Goal: Task Accomplishment & Management: Manage account settings

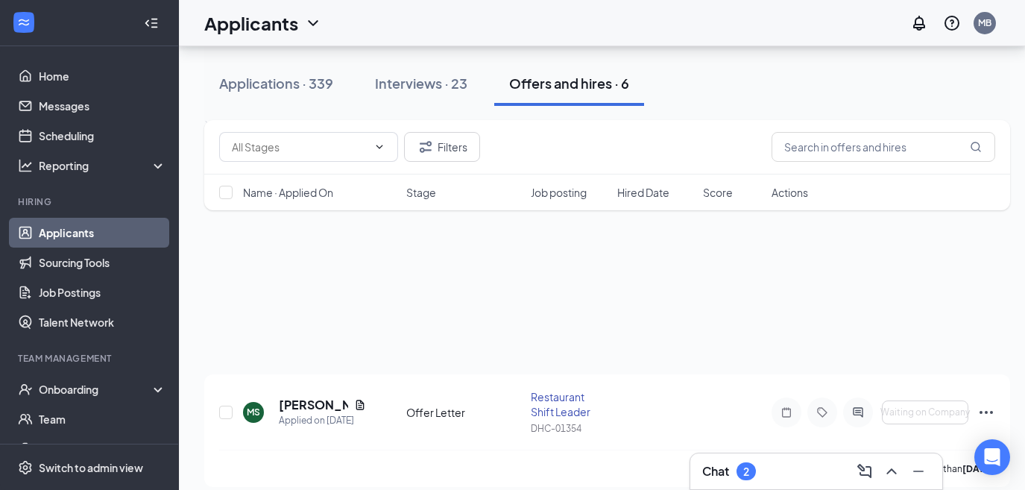
scroll to position [684, 0]
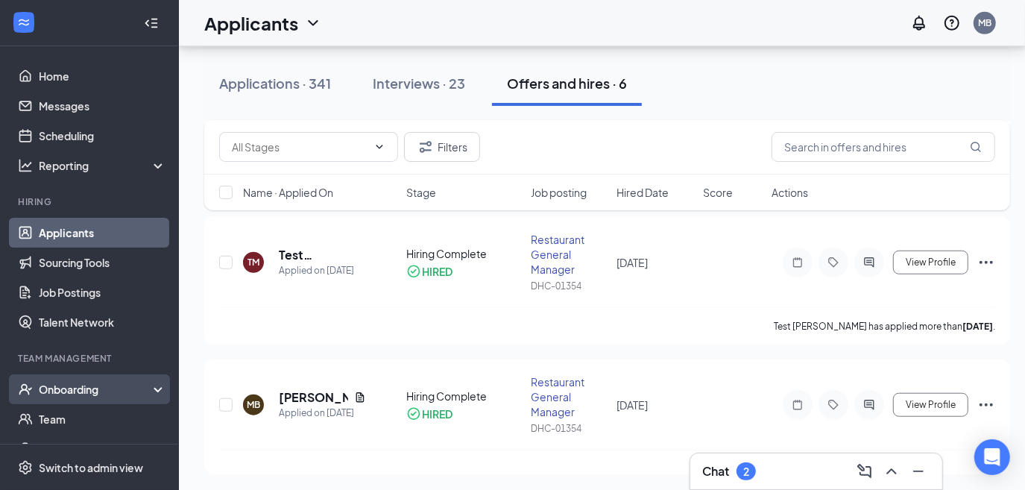
click at [94, 391] on div "Onboarding" at bounding box center [89, 389] width 179 height 30
click at [79, 409] on link "Overview" at bounding box center [102, 419] width 127 height 30
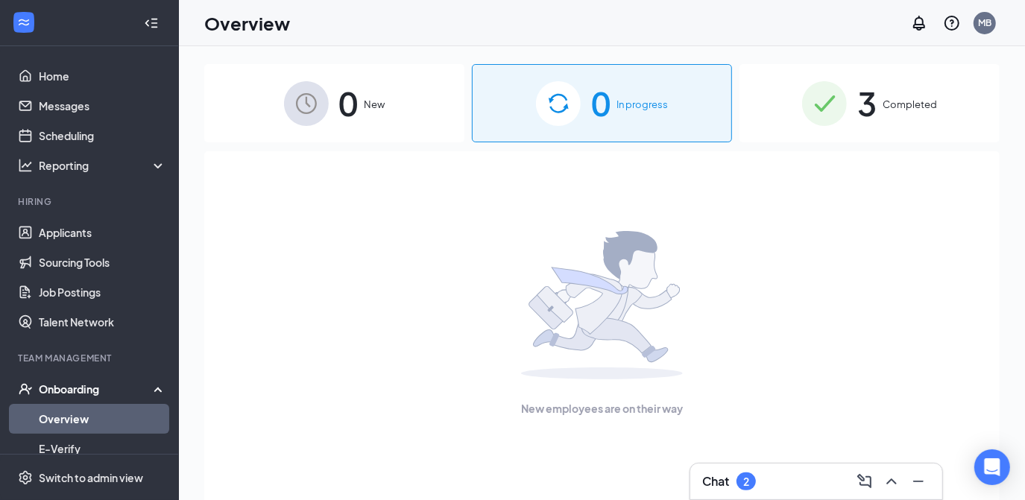
click at [332, 96] on div "0 New" at bounding box center [334, 103] width 260 height 78
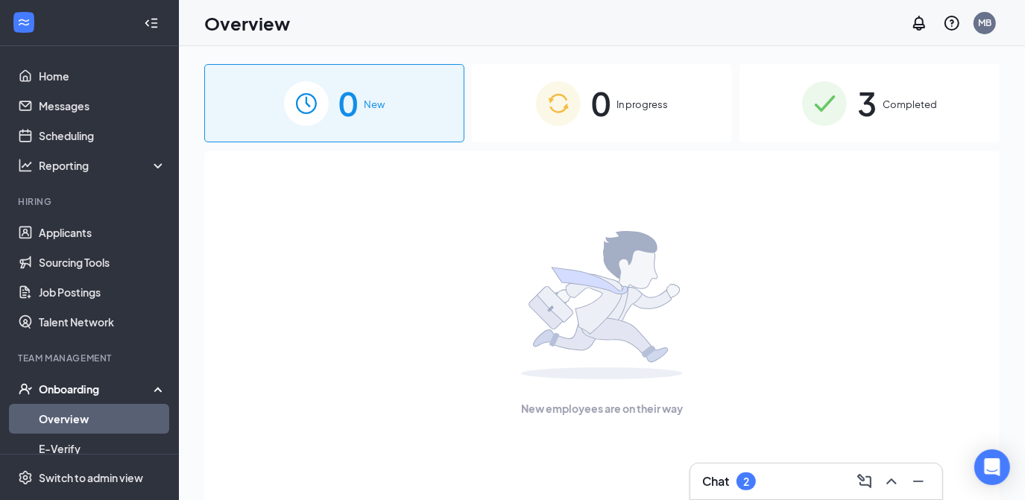
click at [624, 107] on span "In progress" at bounding box center [642, 104] width 51 height 15
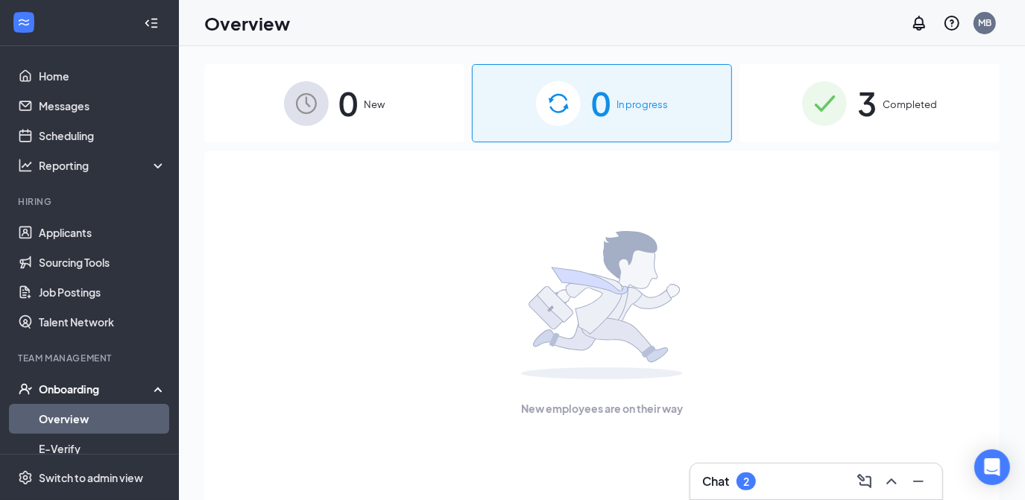
click at [893, 104] on span "Completed" at bounding box center [910, 104] width 54 height 15
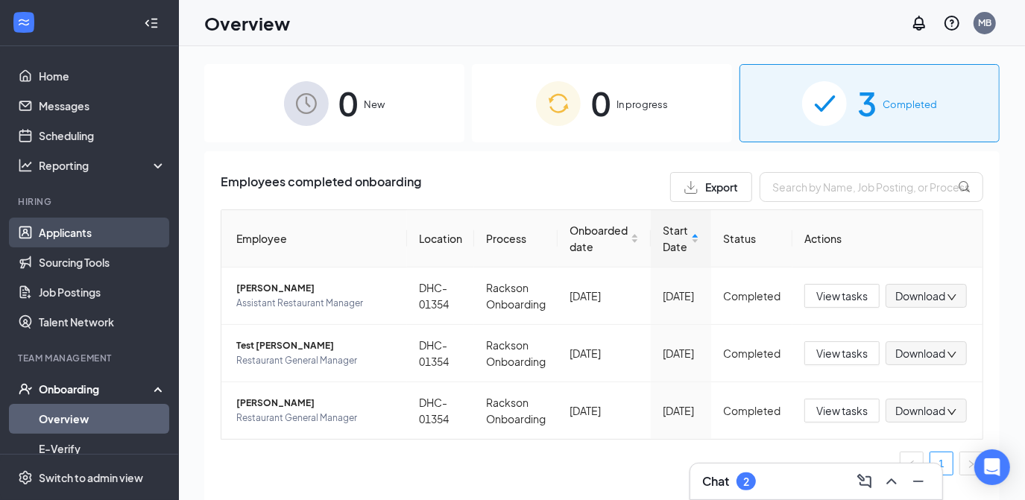
click at [64, 228] on link "Applicants" at bounding box center [102, 233] width 127 height 30
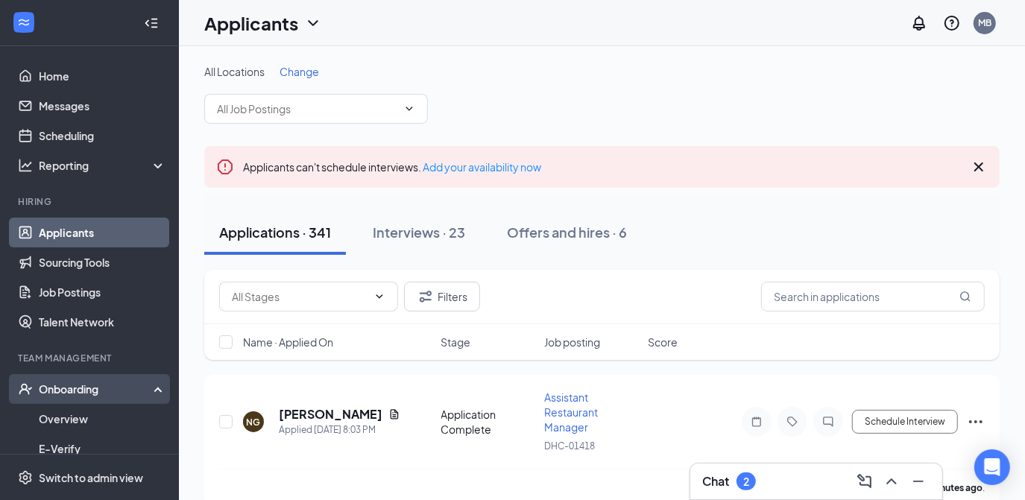
click at [97, 392] on div "Onboarding" at bounding box center [96, 389] width 115 height 15
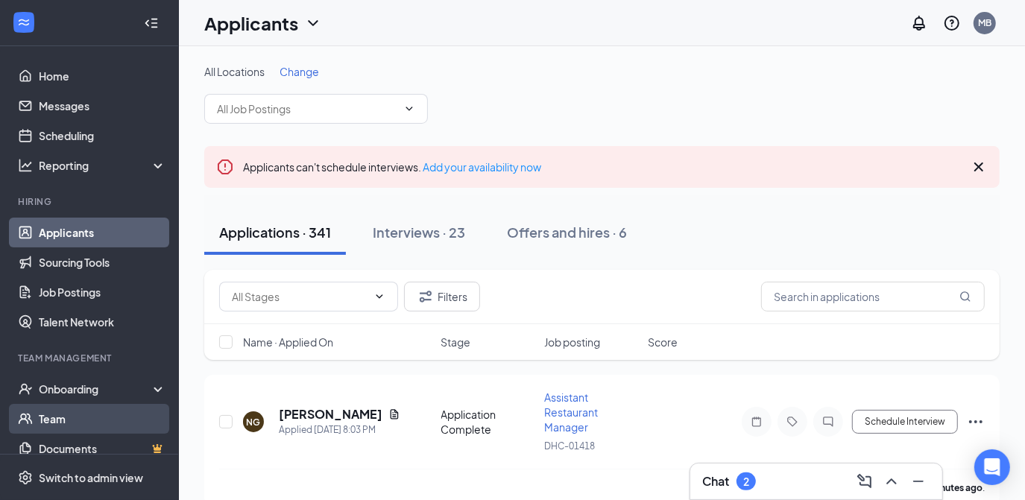
click at [79, 426] on link "Team" at bounding box center [102, 419] width 127 height 30
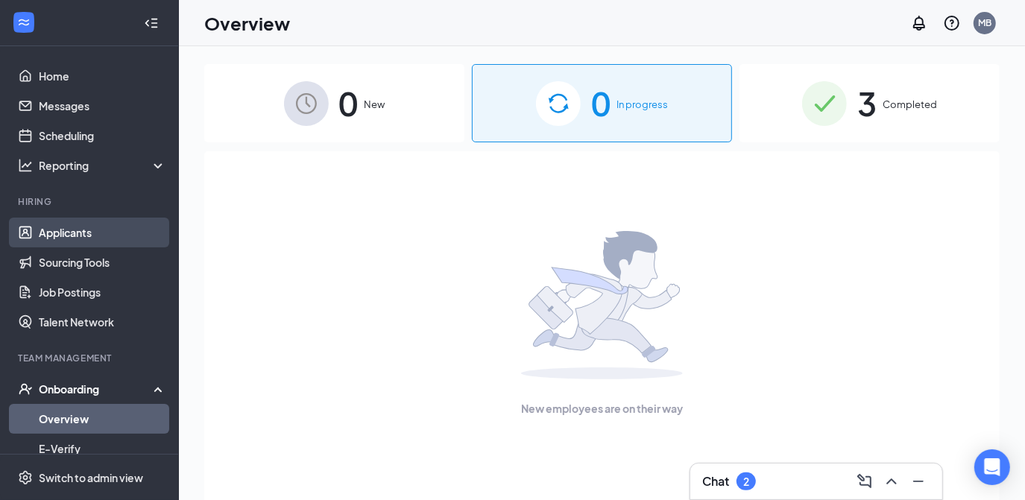
click at [66, 226] on link "Applicants" at bounding box center [102, 233] width 127 height 30
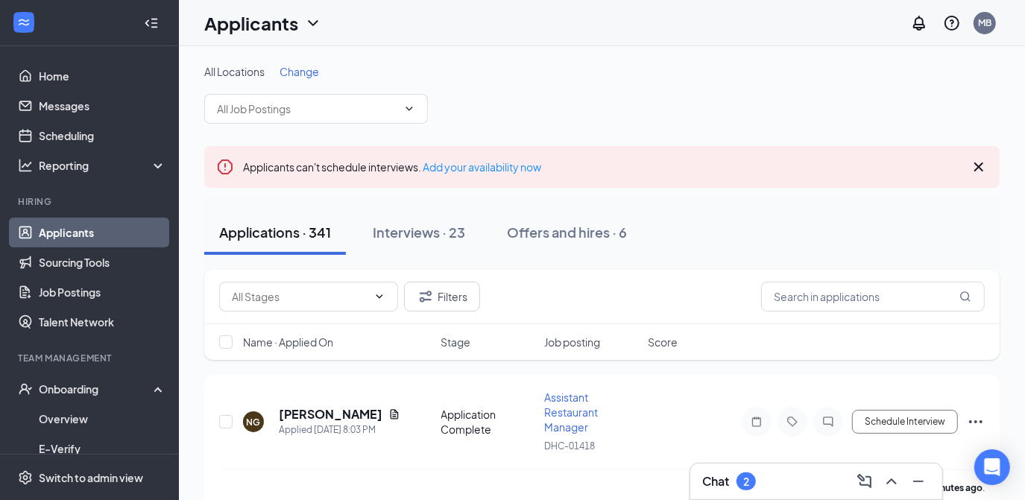
click at [295, 72] on span "Change" at bounding box center [300, 71] width 40 height 13
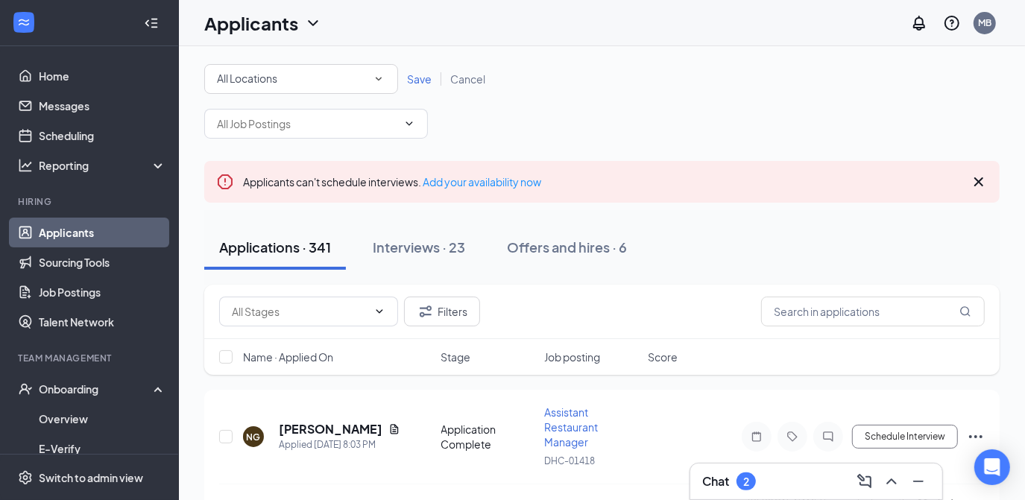
click at [419, 78] on span "Save" at bounding box center [419, 78] width 25 height 13
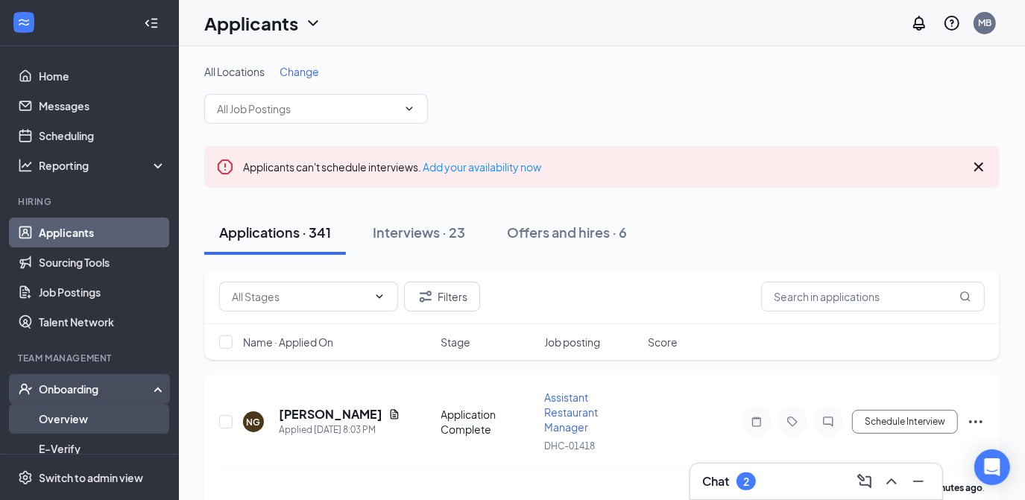
click at [79, 406] on link "Overview" at bounding box center [102, 419] width 127 height 30
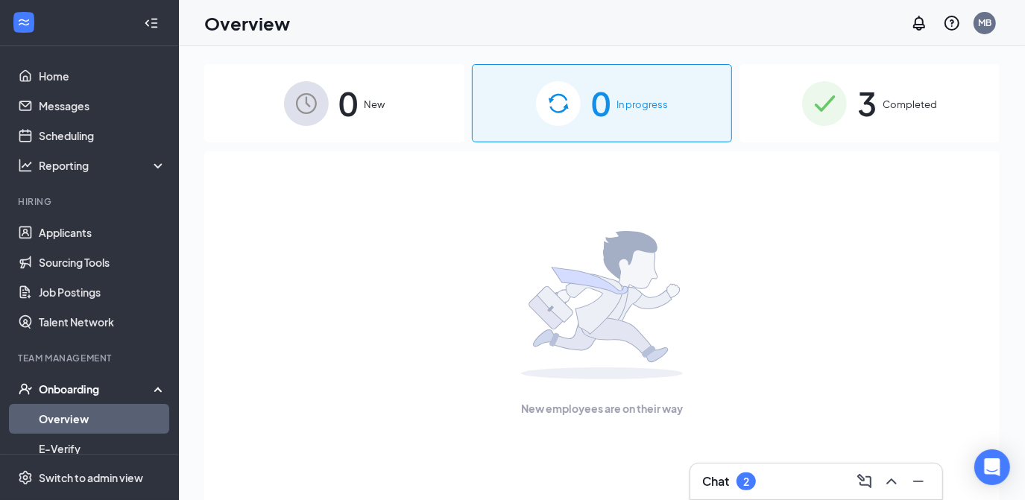
click at [297, 83] on img at bounding box center [306, 103] width 45 height 45
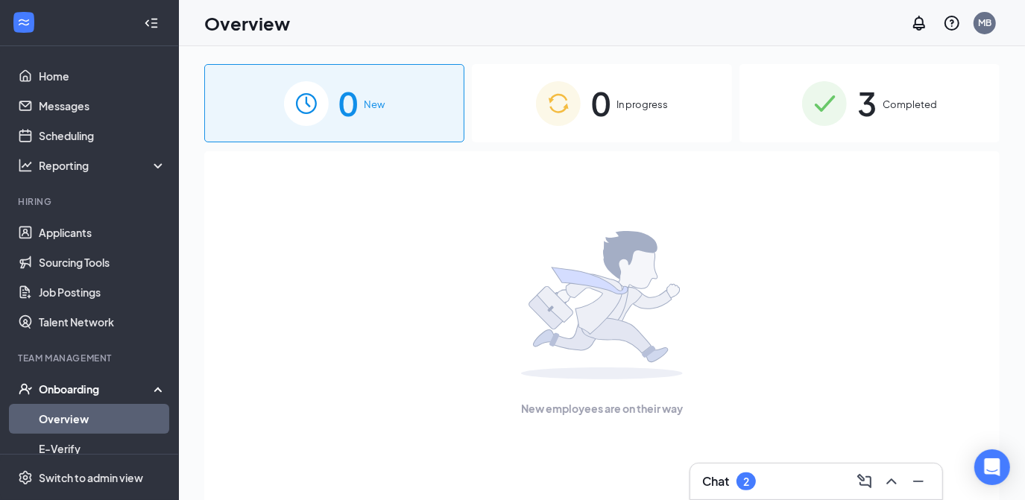
click at [591, 75] on div "0 In progress" at bounding box center [602, 103] width 260 height 78
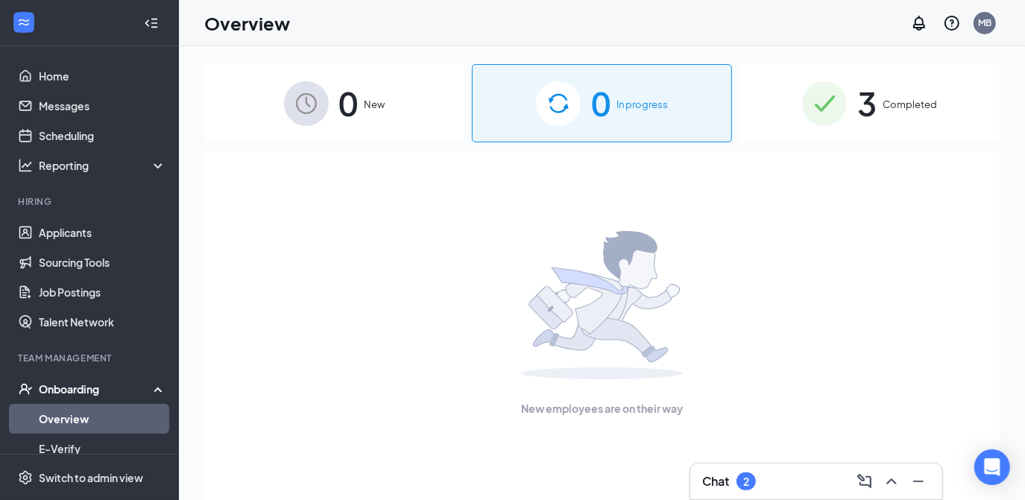
click at [883, 107] on span "Completed" at bounding box center [910, 104] width 54 height 15
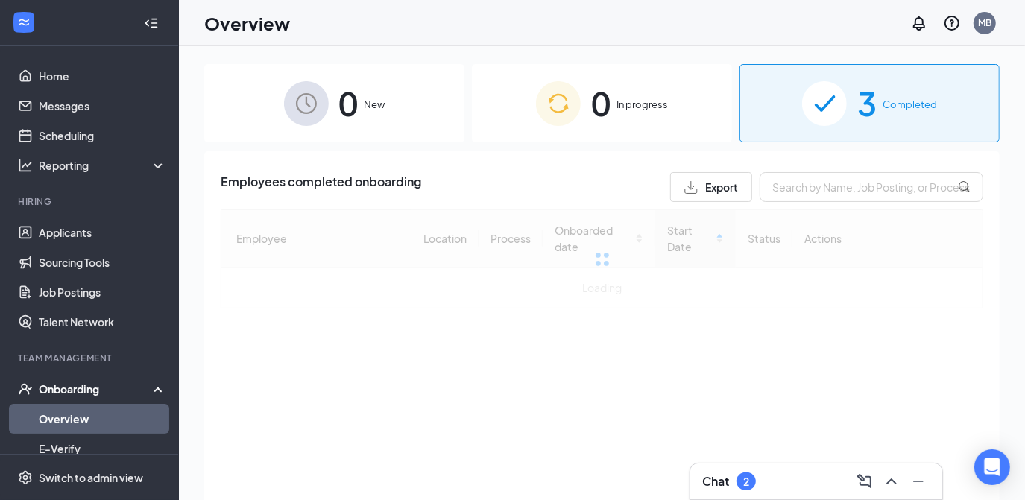
click at [883, 107] on span "Completed" at bounding box center [910, 104] width 54 height 15
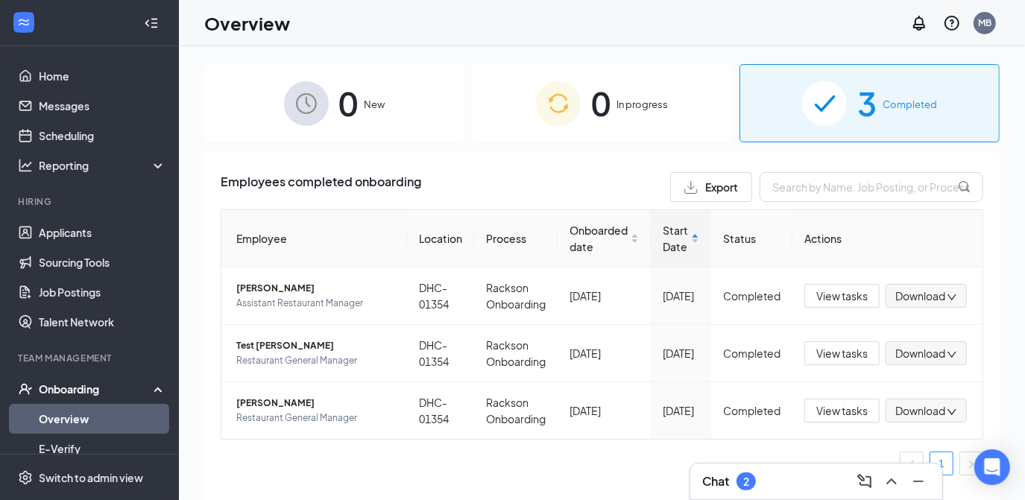
click at [295, 96] on img at bounding box center [306, 103] width 45 height 45
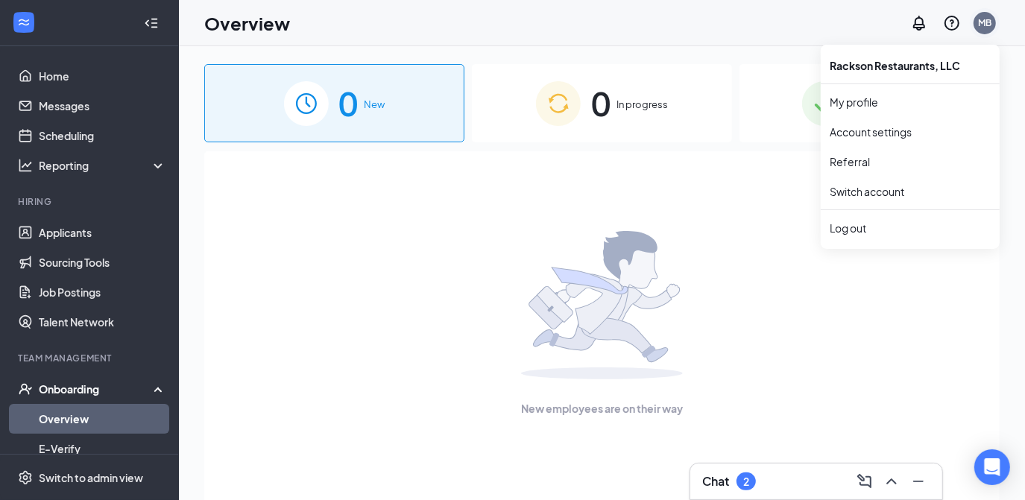
click at [988, 25] on div "MB" at bounding box center [984, 22] width 13 height 13
click at [876, 229] on div "Log out" at bounding box center [910, 228] width 161 height 15
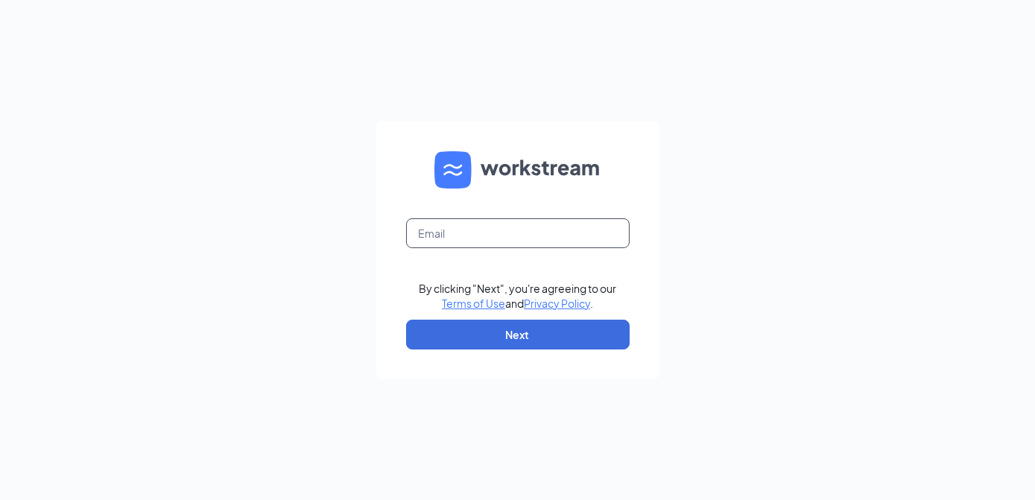
click at [561, 231] on input "text" at bounding box center [518, 233] width 224 height 30
type input "tbryant@racksoncayenne.com"
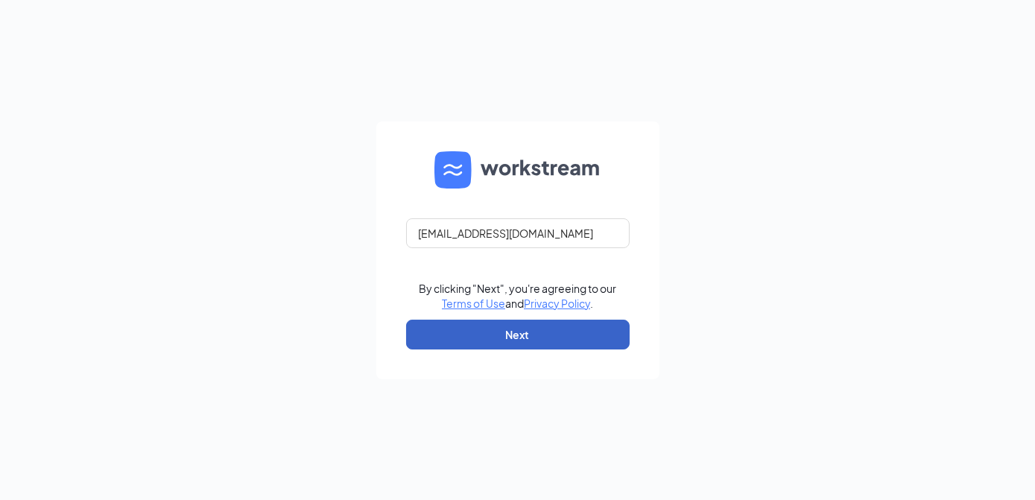
click at [499, 330] on button "Next" at bounding box center [518, 335] width 224 height 30
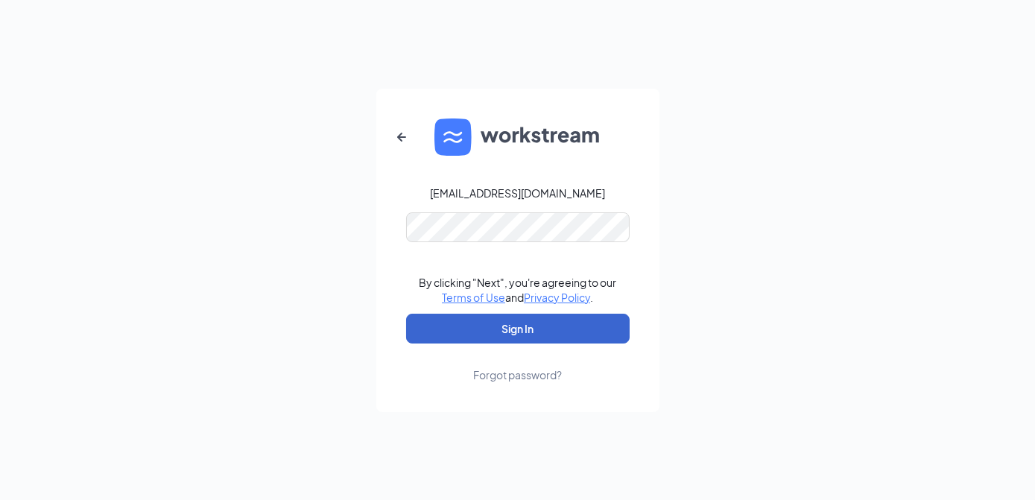
click at [499, 332] on button "Sign In" at bounding box center [518, 329] width 224 height 30
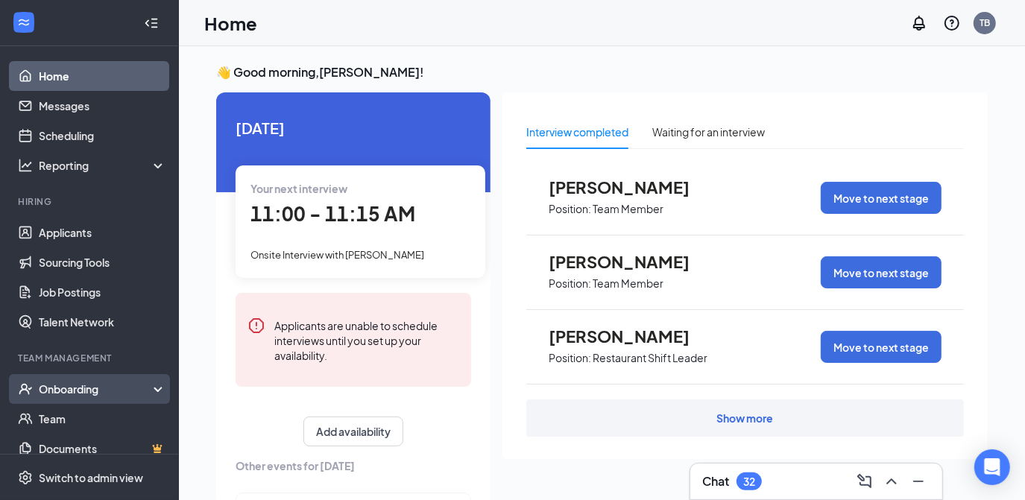
click at [83, 376] on div "Onboarding" at bounding box center [89, 389] width 179 height 30
click at [69, 421] on link "Overview" at bounding box center [102, 419] width 127 height 30
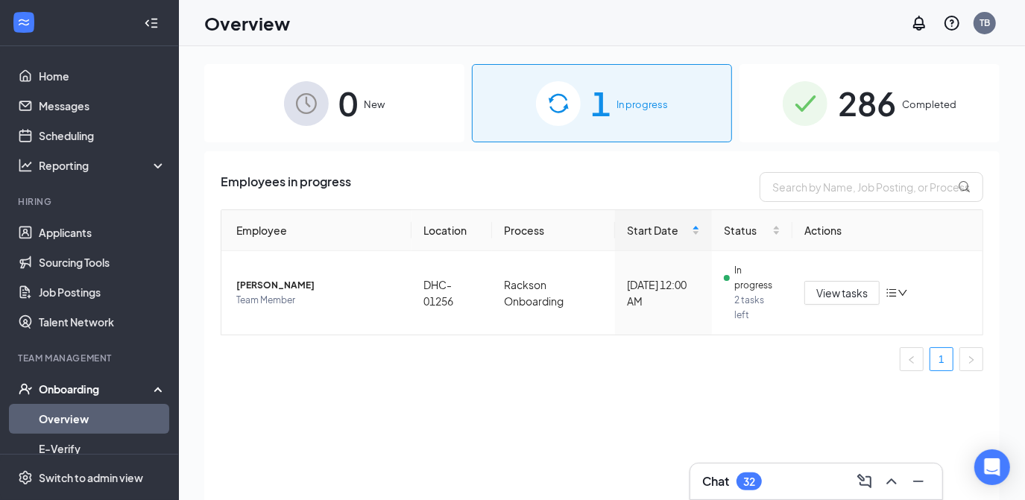
click at [330, 100] on div "0 New" at bounding box center [334, 103] width 260 height 78
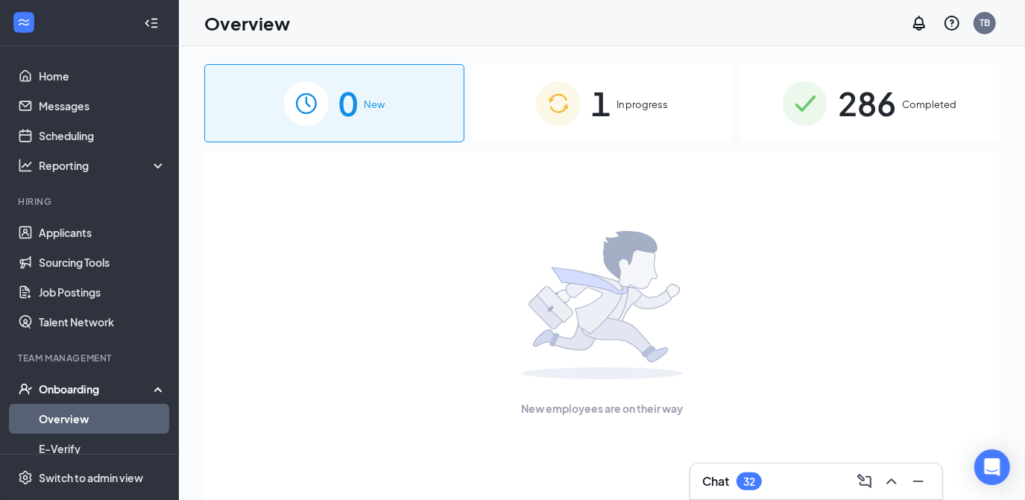
click at [611, 118] on div "1 In progress" at bounding box center [602, 103] width 260 height 78
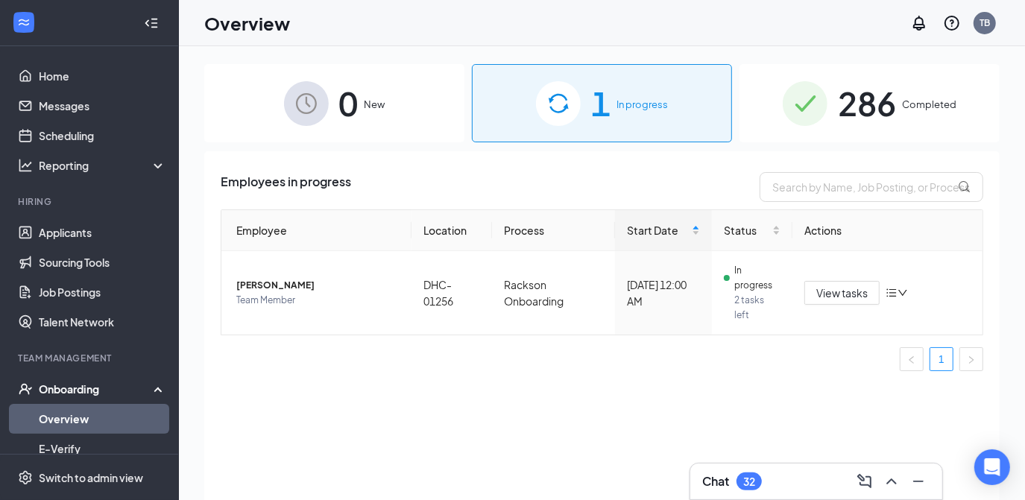
click at [883, 123] on span "286" at bounding box center [867, 103] width 58 height 51
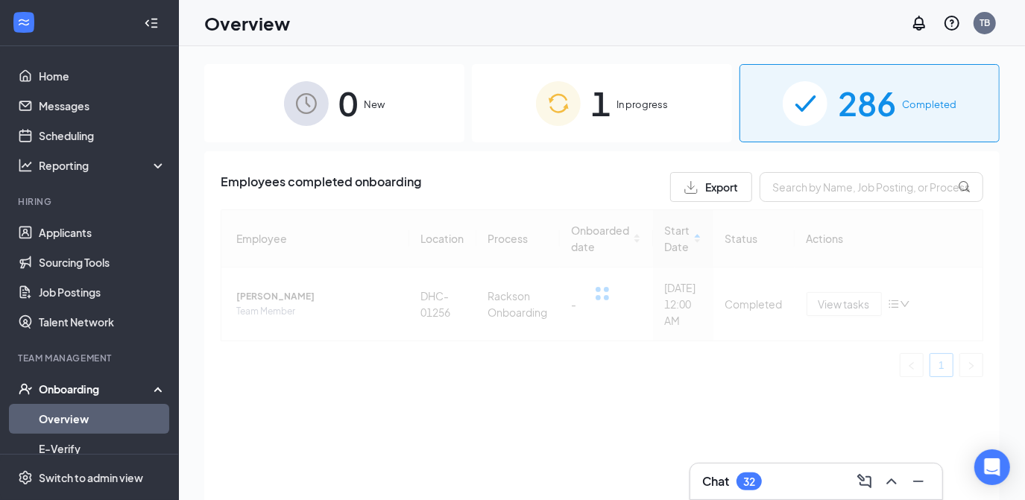
click at [883, 123] on span "286" at bounding box center [867, 103] width 58 height 51
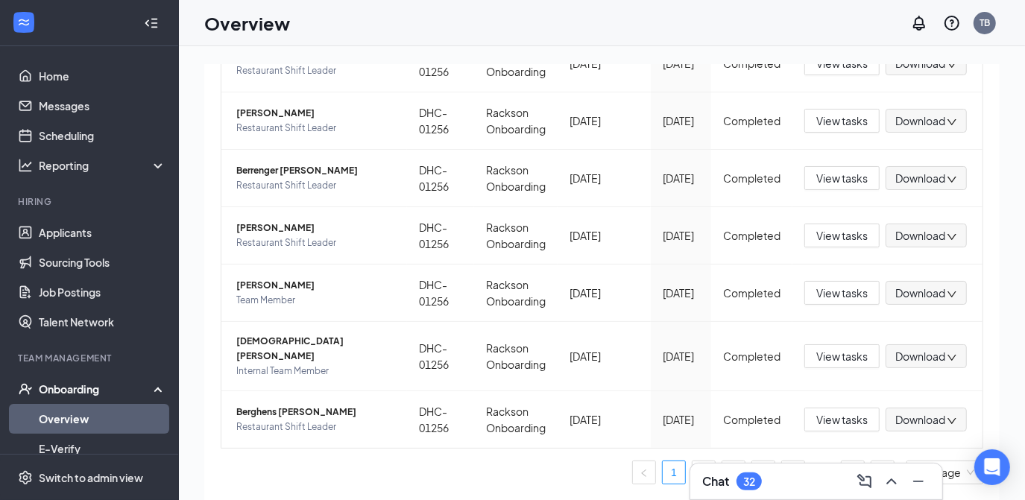
scroll to position [520, 0]
click at [924, 490] on icon "Minimize" at bounding box center [919, 482] width 18 height 18
click at [842, 470] on link "29" at bounding box center [853, 472] width 22 height 22
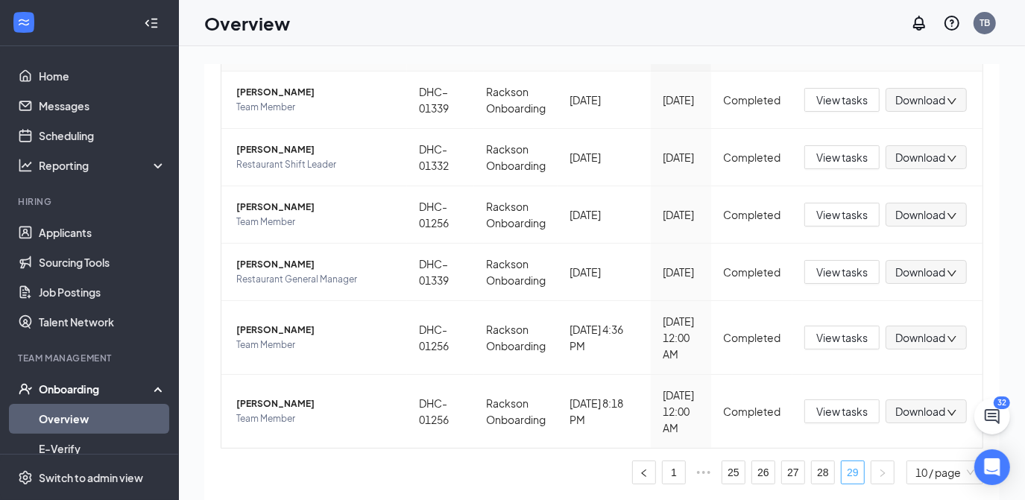
scroll to position [194, 0]
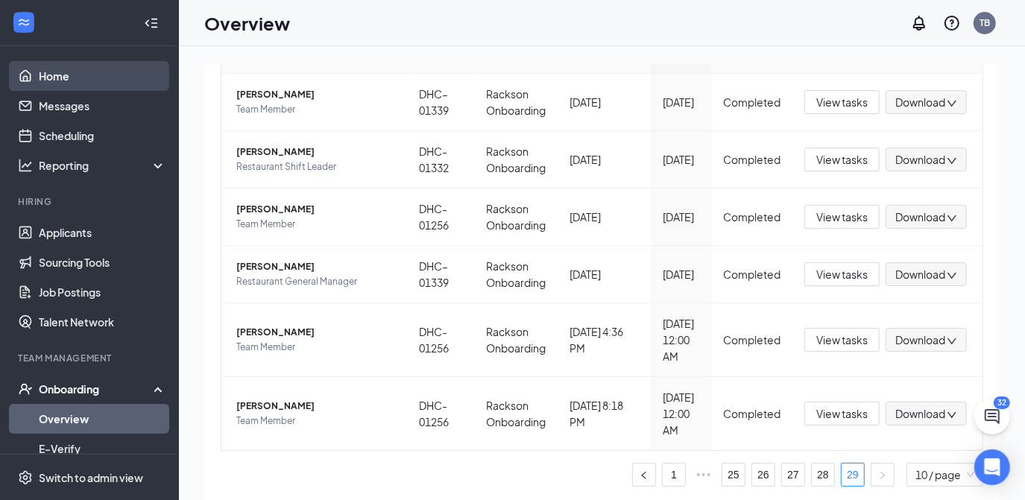
click at [80, 81] on link "Home" at bounding box center [102, 76] width 127 height 30
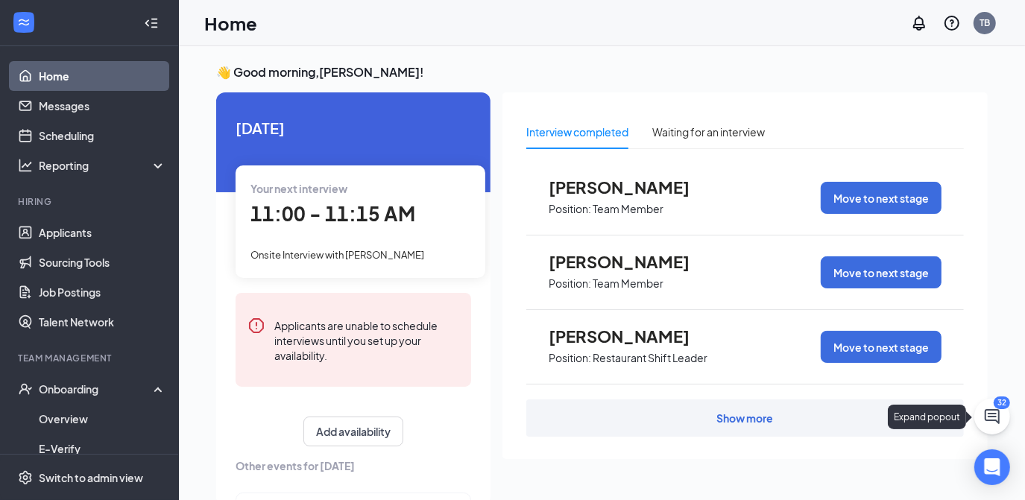
click at [995, 411] on icon "ChatActive" at bounding box center [992, 417] width 18 height 18
click at [790, 477] on div "Chat 32" at bounding box center [816, 482] width 228 height 24
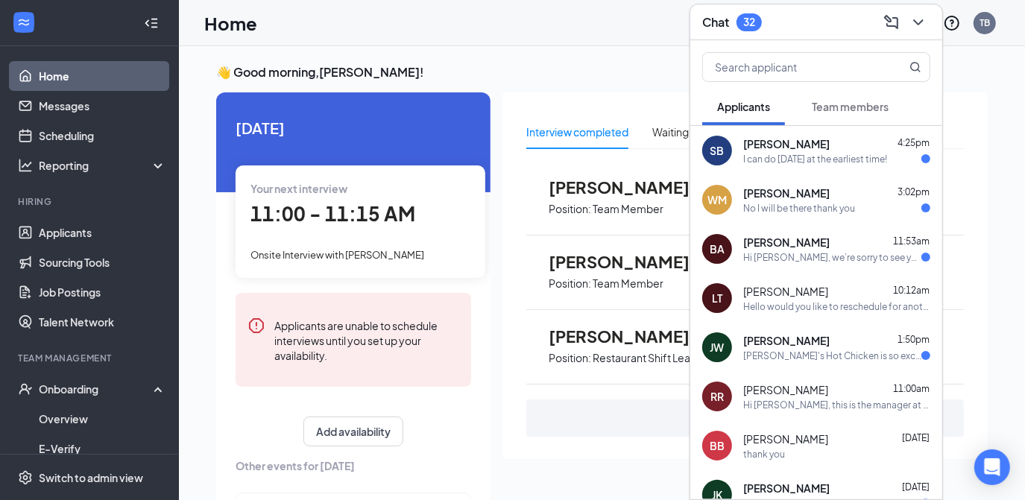
click at [811, 359] on div "[PERSON_NAME]'s Hot Chicken is so excited for you to join our team! Do you know…" at bounding box center [832, 356] width 178 height 13
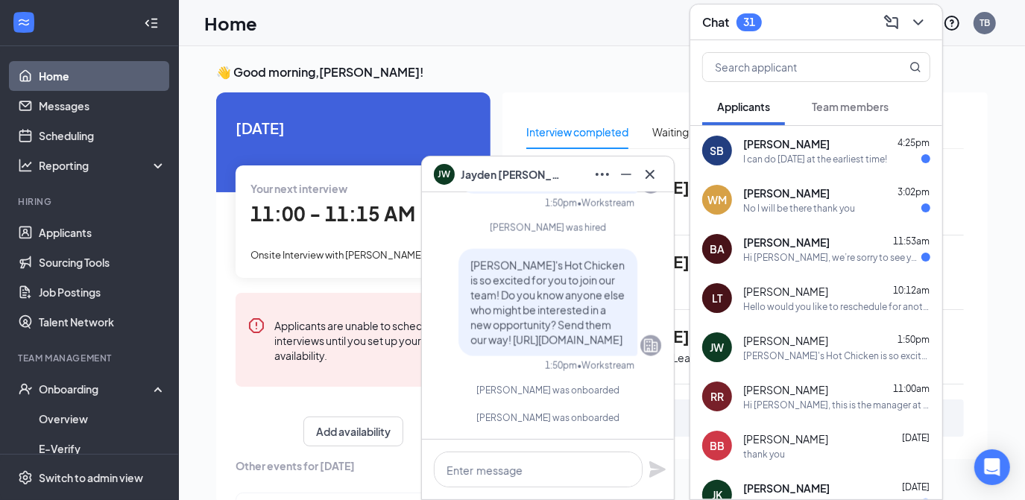
click at [836, 255] on div "Hi [PERSON_NAME], we’re sorry to see you go! Your meeting with [PERSON_NAME]'s …" at bounding box center [832, 257] width 178 height 13
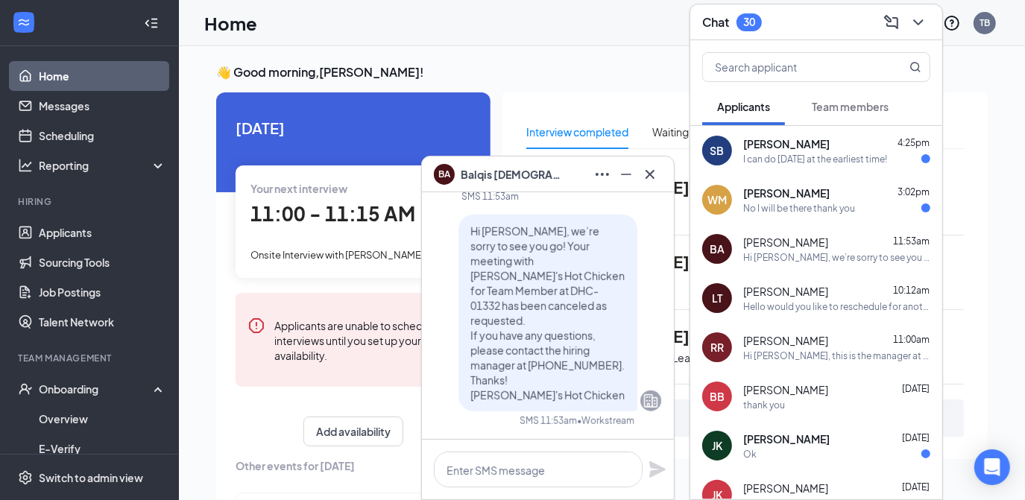
drag, startPoint x: 669, startPoint y: 387, endPoint x: 604, endPoint y: 200, distance: 198.0
click at [604, 187] on div "BA Where What is the address Cancel it" at bounding box center [548, 135] width 227 height 104
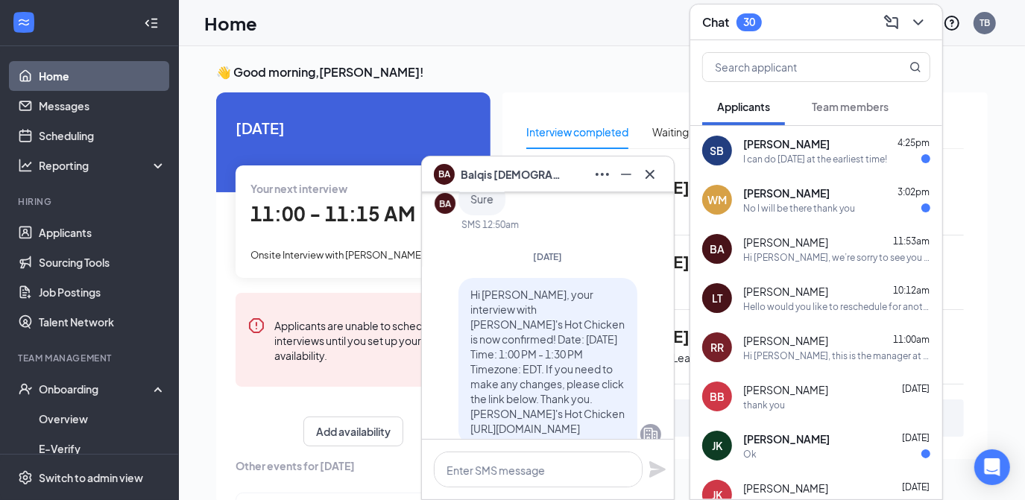
scroll to position [-370, 0]
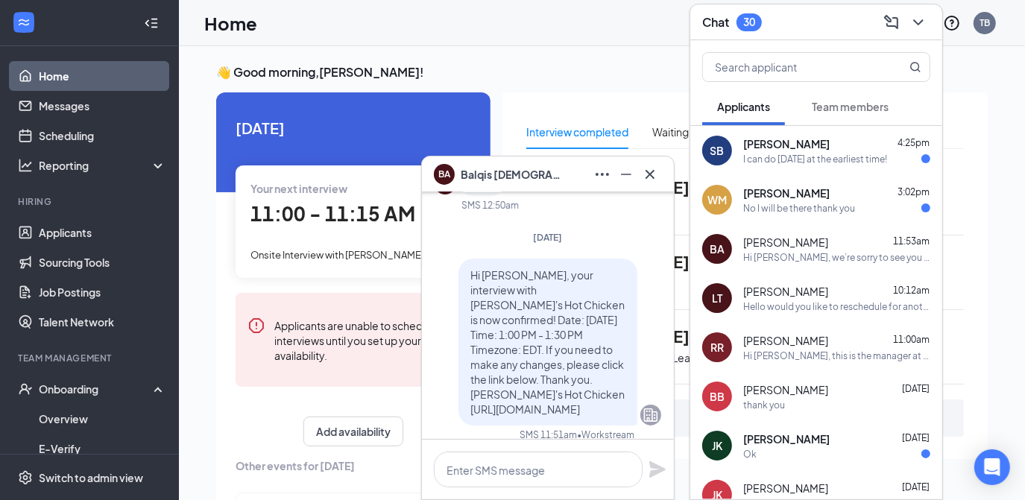
click at [824, 209] on div "No I will be there thank you" at bounding box center [799, 208] width 112 height 13
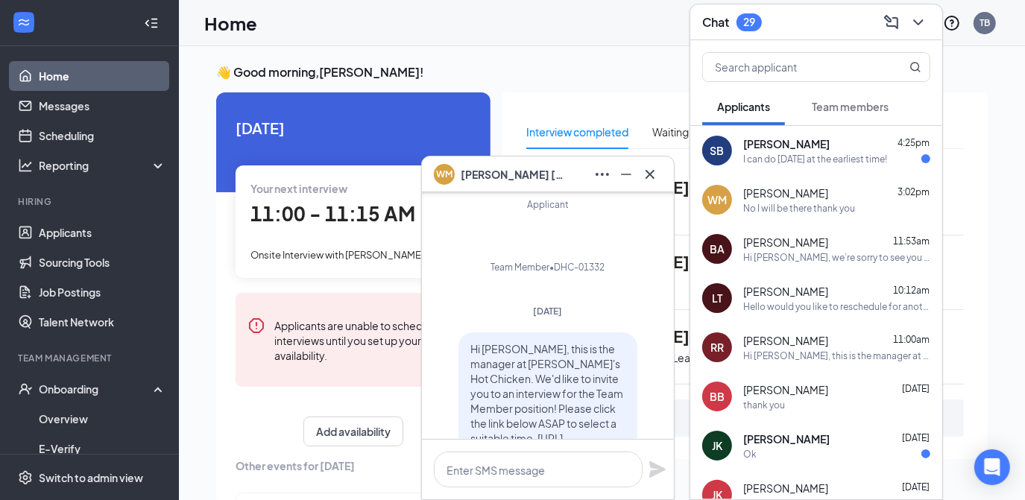
scroll to position [-721, 0]
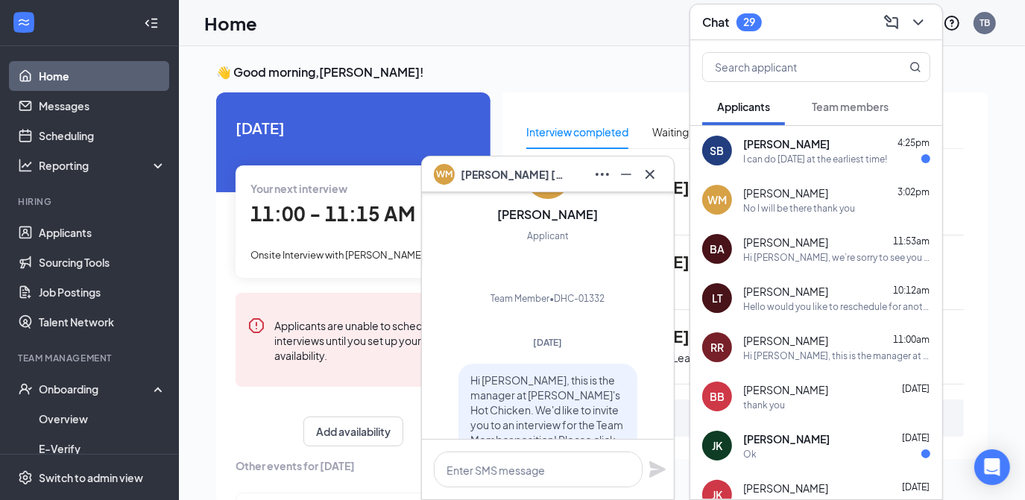
click at [790, 133] on div "SB [PERSON_NAME] 4:25pm I can do [DATE] at the earliest time!" at bounding box center [816, 150] width 252 height 49
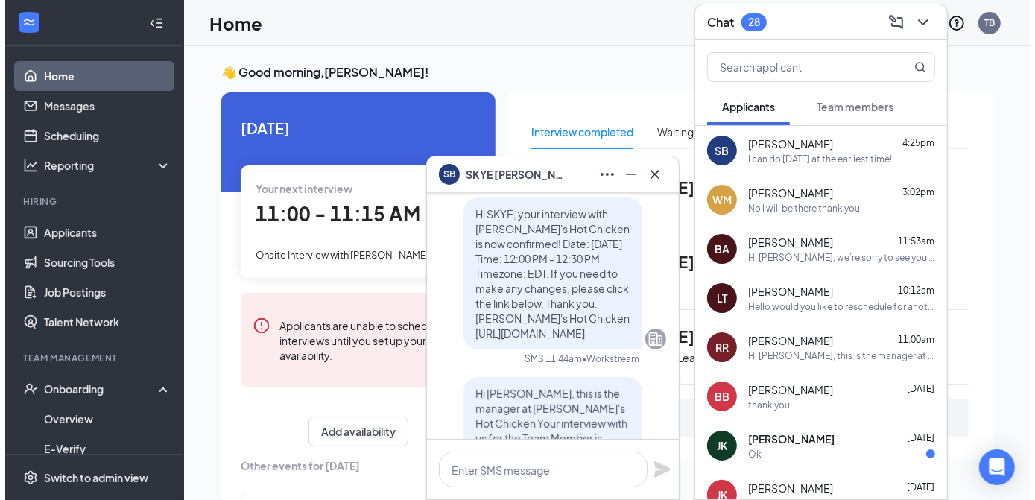
scroll to position [-922, 0]
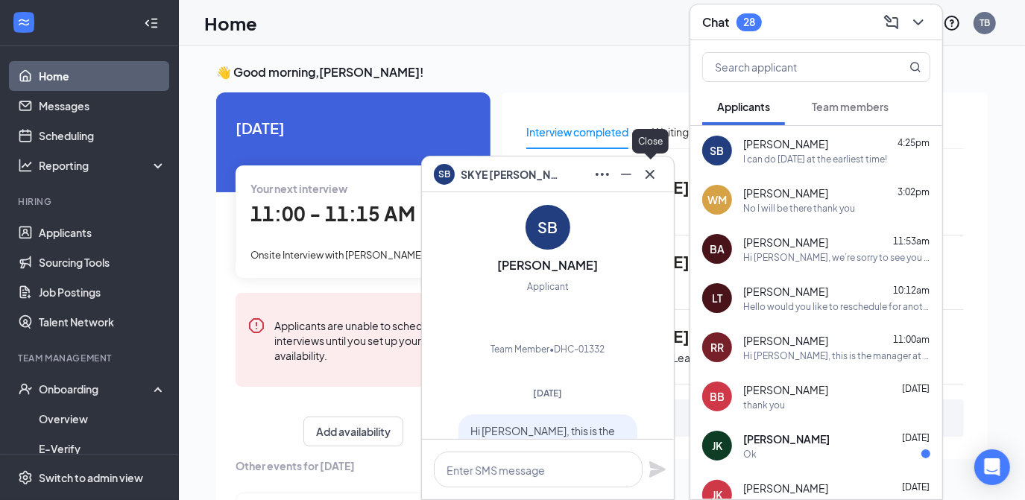
click at [651, 179] on icon "Cross" at bounding box center [650, 174] width 18 height 18
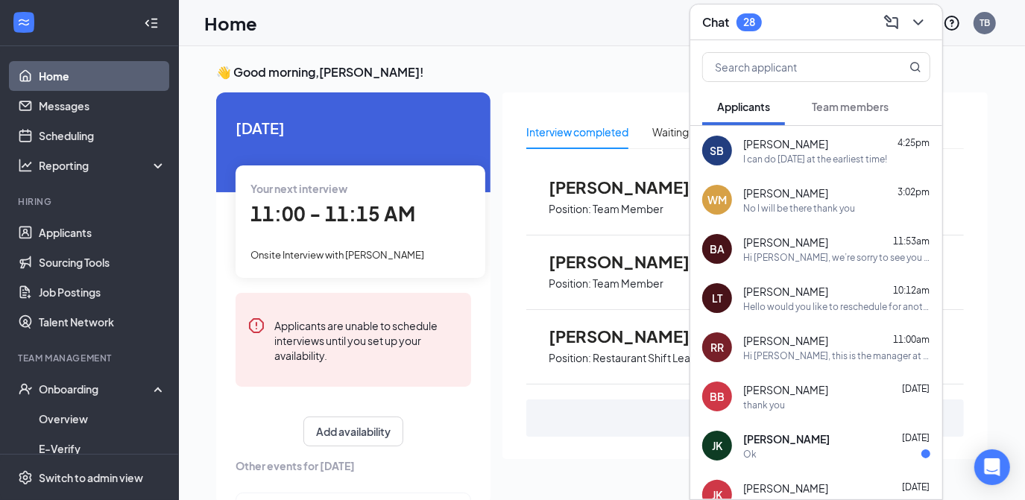
click at [799, 454] on div "Ok" at bounding box center [836, 454] width 187 height 13
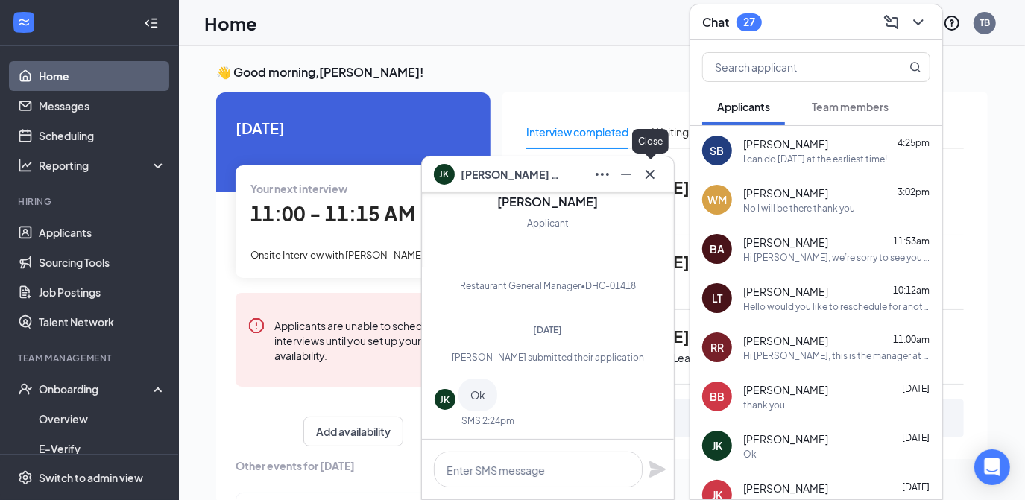
click at [653, 174] on icon "Cross" at bounding box center [650, 174] width 18 height 18
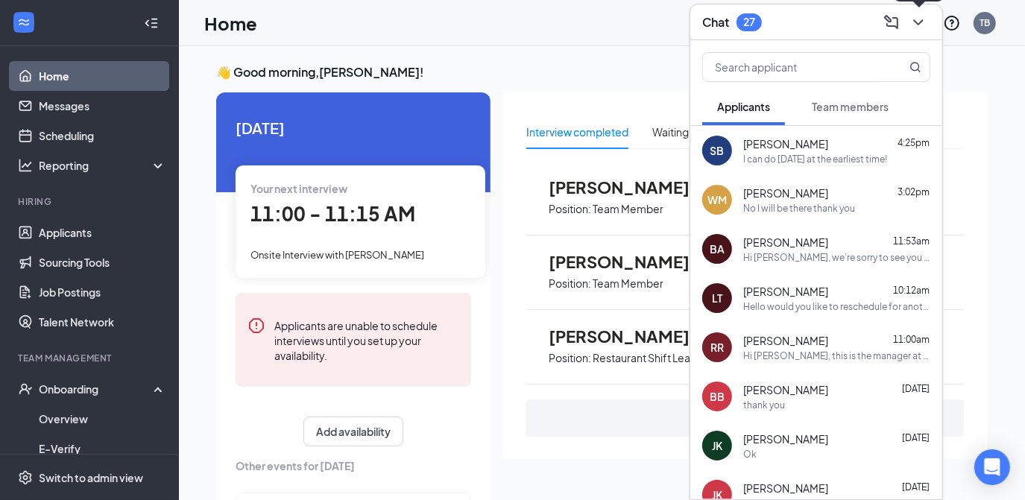
click at [920, 29] on icon "ChevronDown" at bounding box center [919, 22] width 18 height 18
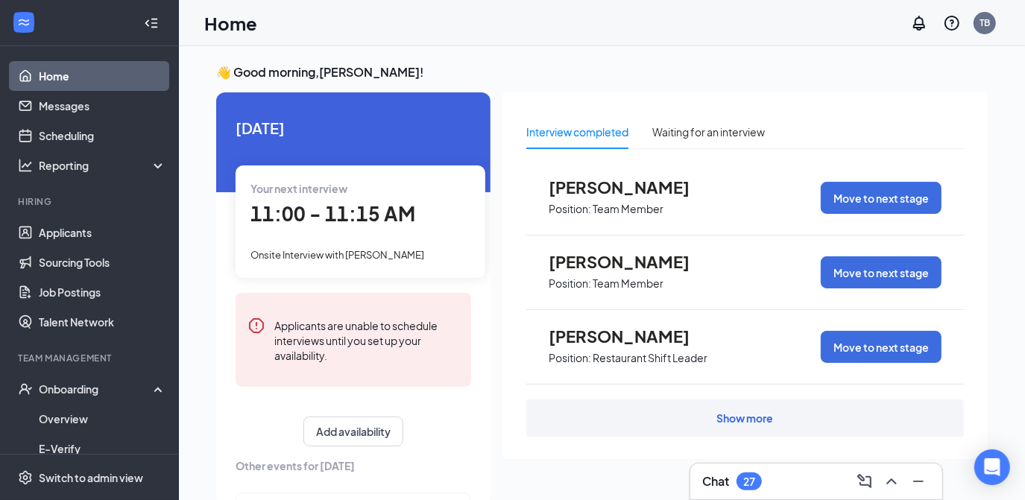
click at [920, 29] on icon "Notifications" at bounding box center [919, 23] width 12 height 15
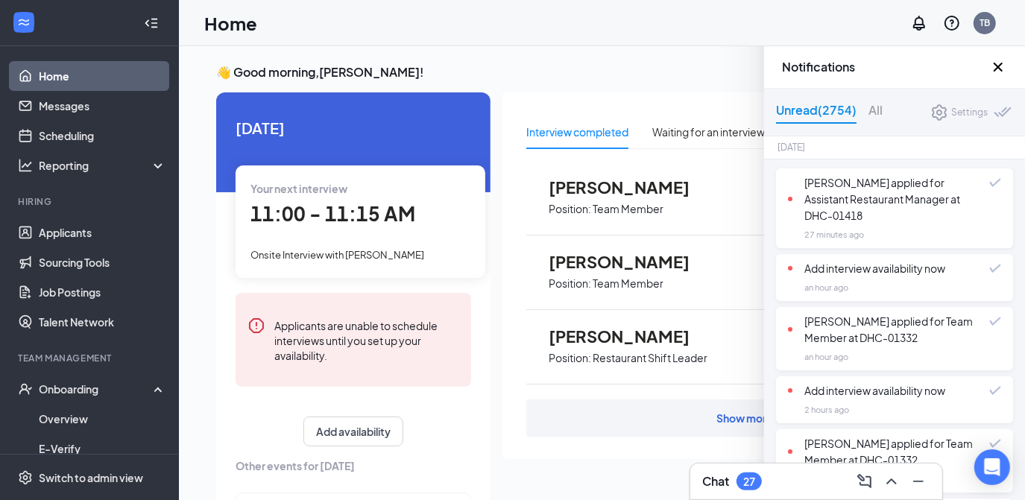
click at [688, 42] on div "Home TB" at bounding box center [602, 23] width 846 height 46
click at [996, 63] on icon "Cross" at bounding box center [998, 67] width 18 height 18
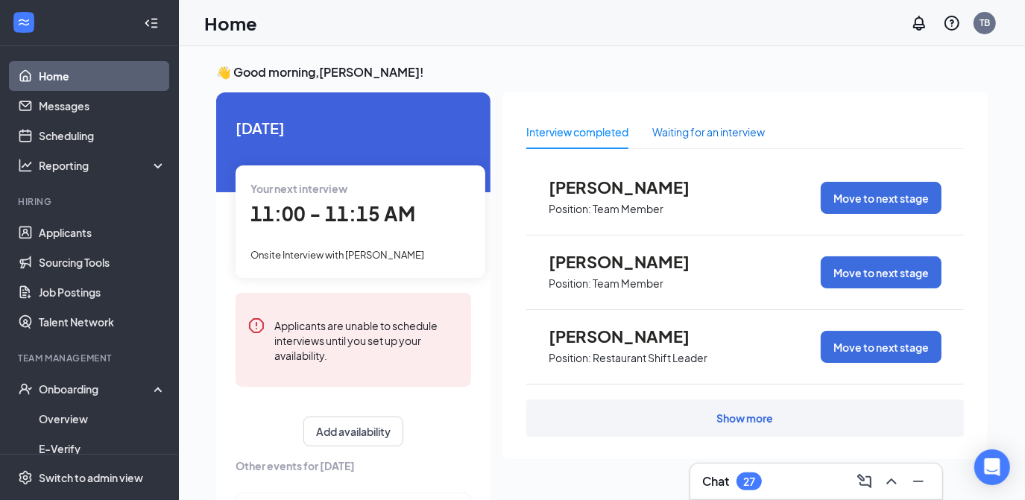
click at [718, 132] on div "Waiting for an interview" at bounding box center [708, 132] width 113 height 16
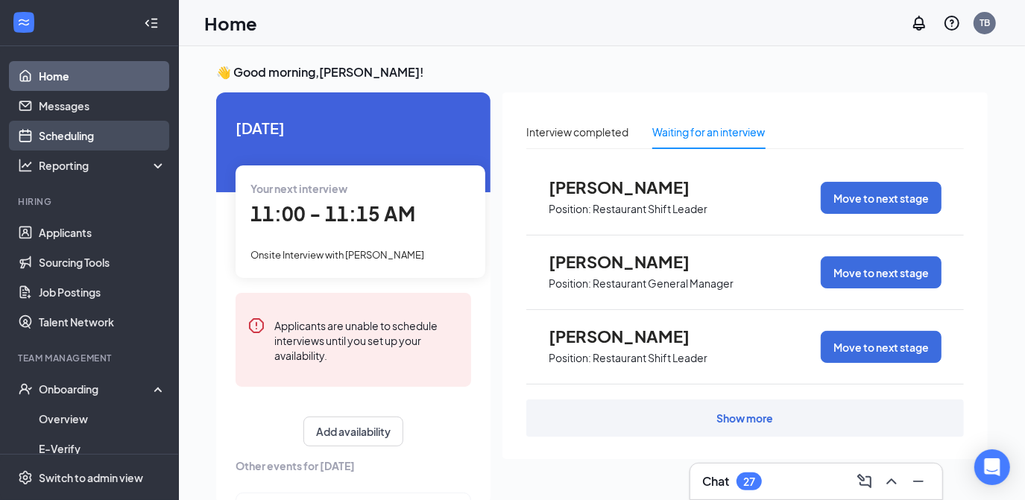
click at [78, 138] on link "Scheduling" at bounding box center [102, 136] width 127 height 30
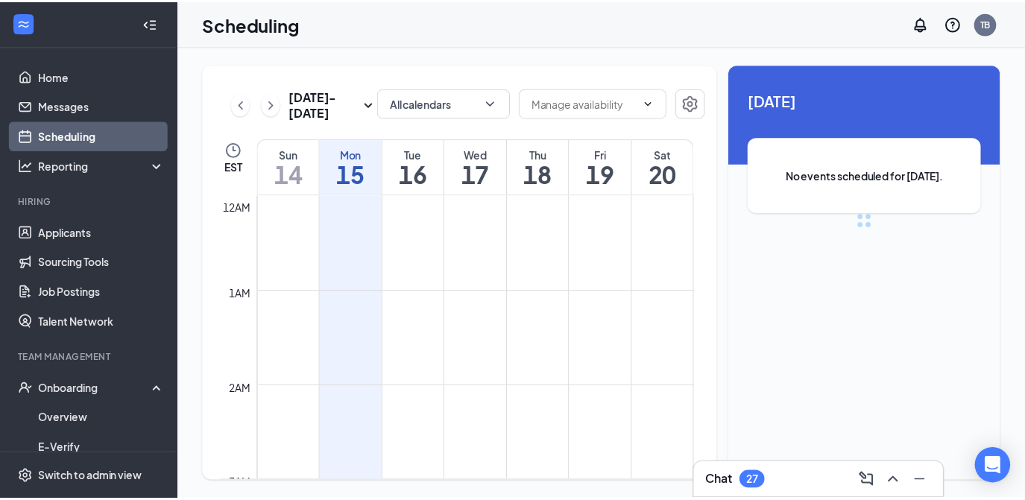
scroll to position [733, 0]
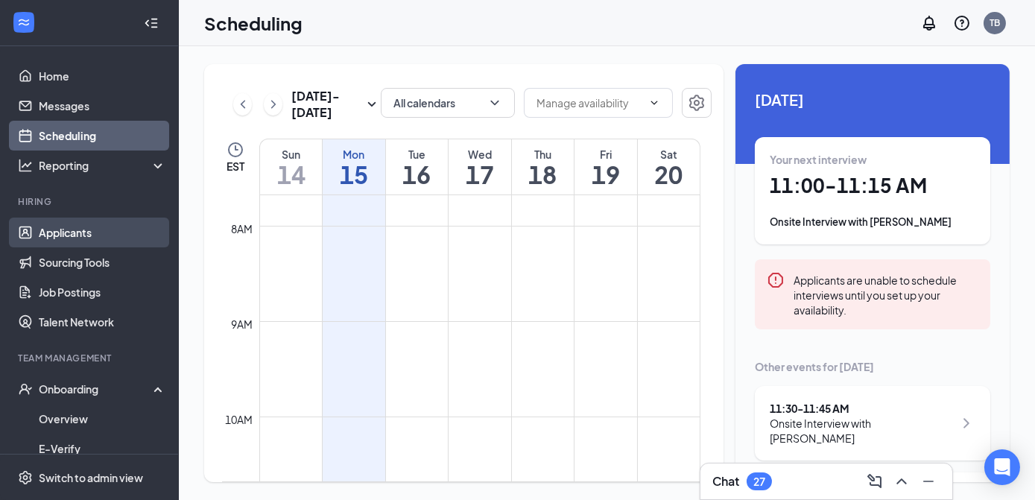
click at [72, 231] on link "Applicants" at bounding box center [102, 233] width 127 height 30
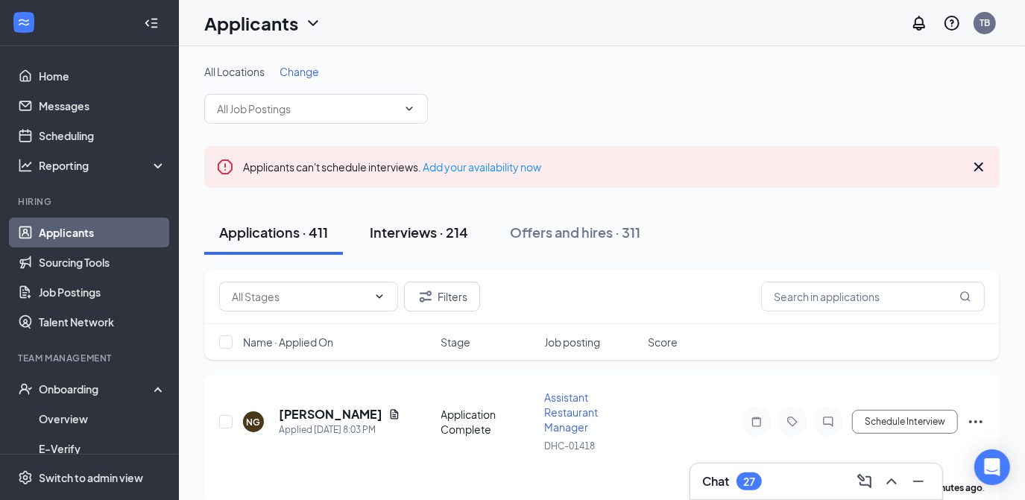
click at [406, 230] on div "Interviews · 214" at bounding box center [419, 232] width 98 height 19
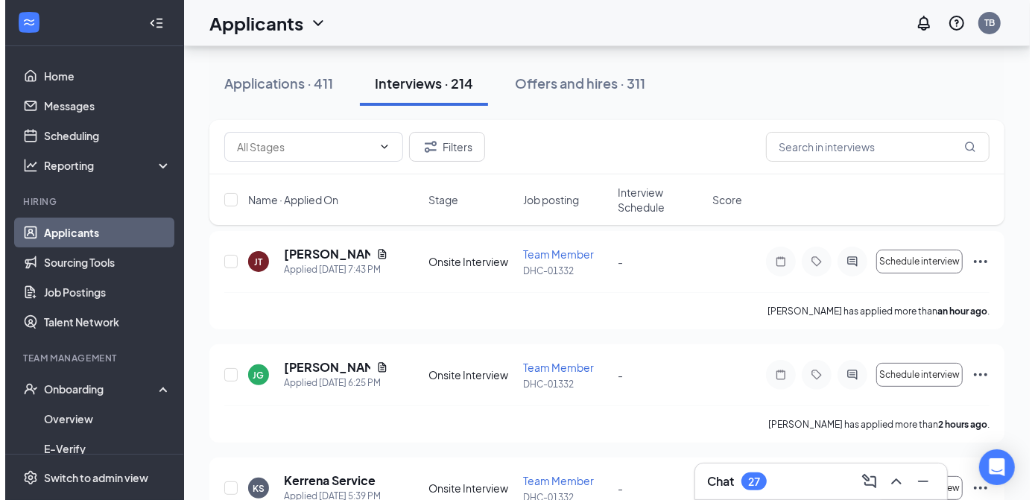
scroll to position [126, 0]
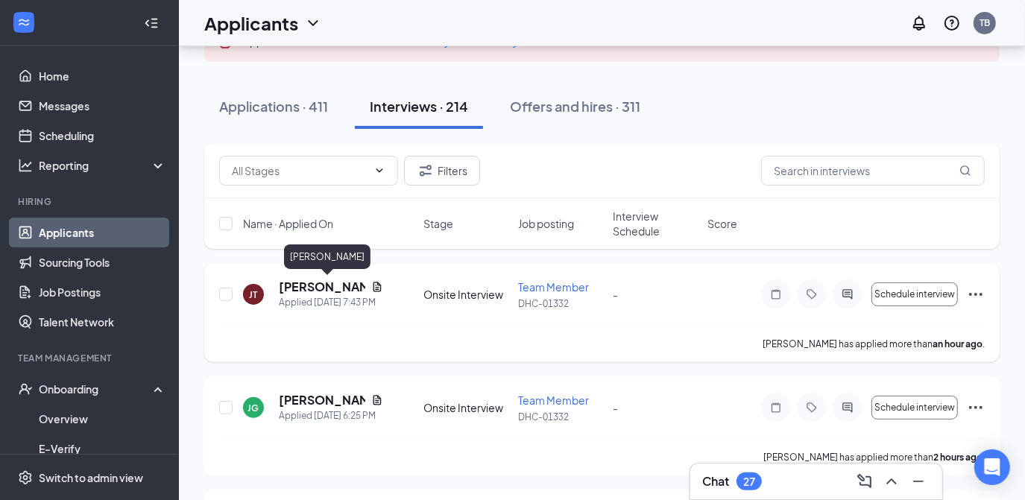
click at [320, 283] on h5 "[PERSON_NAME]" at bounding box center [322, 287] width 86 height 16
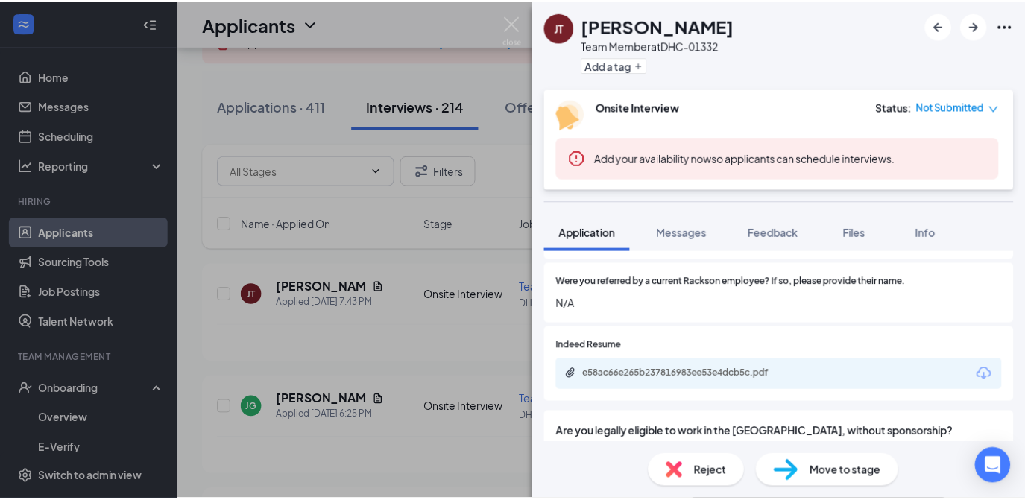
scroll to position [786, 0]
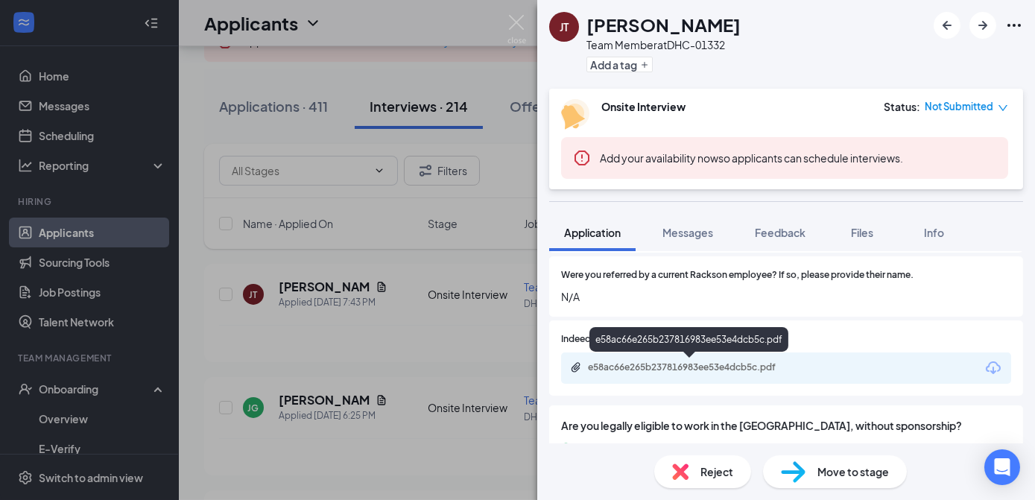
click at [749, 362] on div "e58ac66e265b237816983ee53e4dcb5c.pdf" at bounding box center [692, 368] width 209 height 12
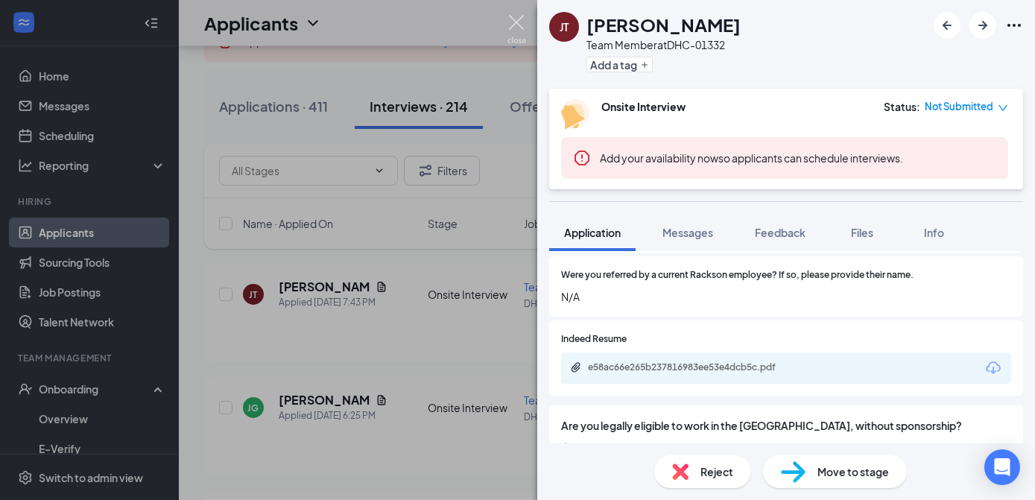
click at [521, 25] on img at bounding box center [517, 29] width 19 height 29
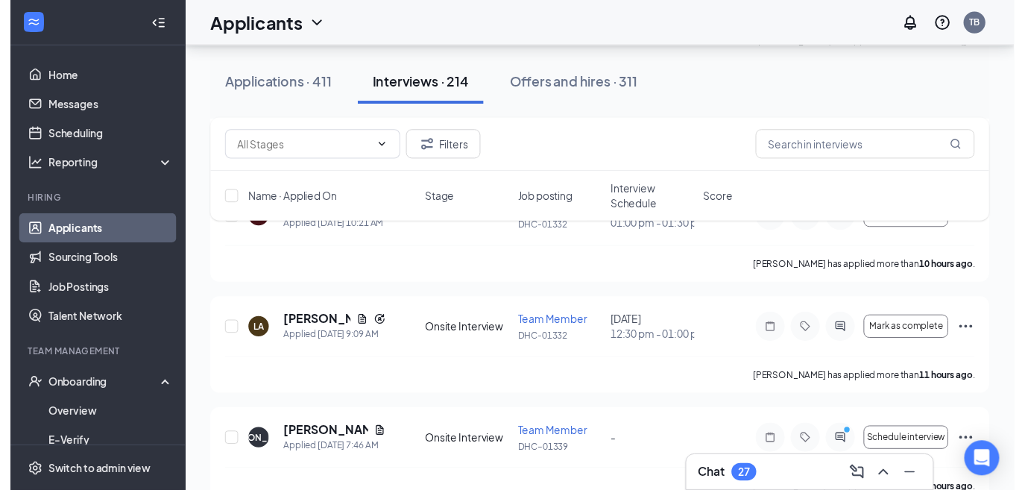
scroll to position [549, 0]
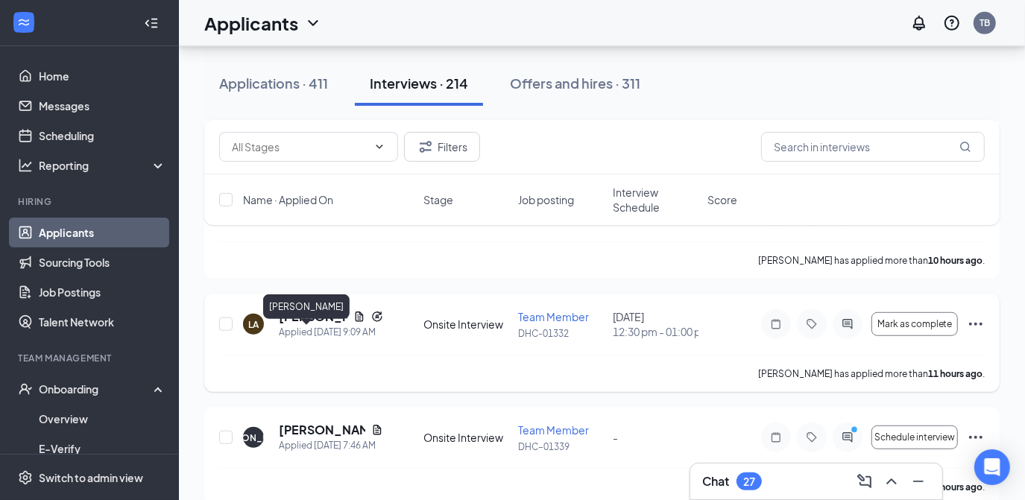
click at [310, 325] on h5 "[PERSON_NAME]" at bounding box center [313, 317] width 69 height 16
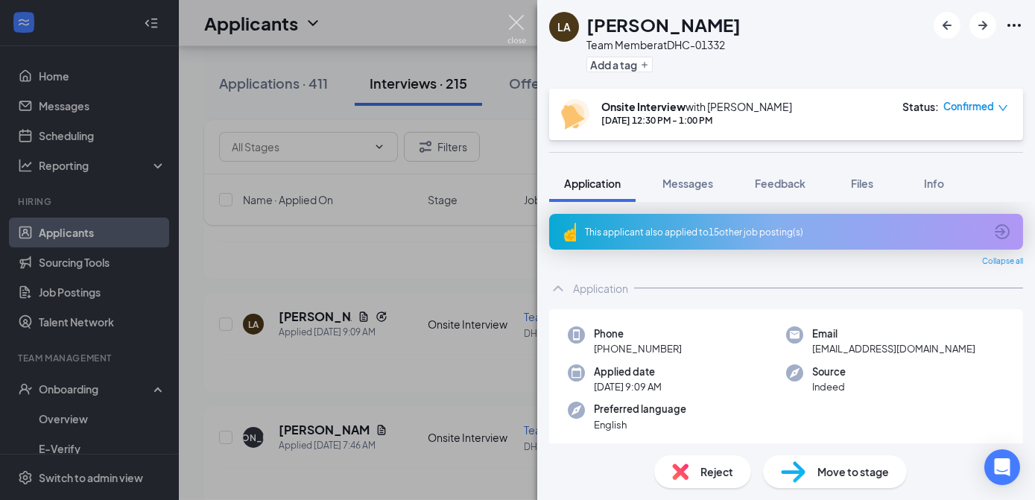
click at [519, 16] on img at bounding box center [517, 29] width 19 height 29
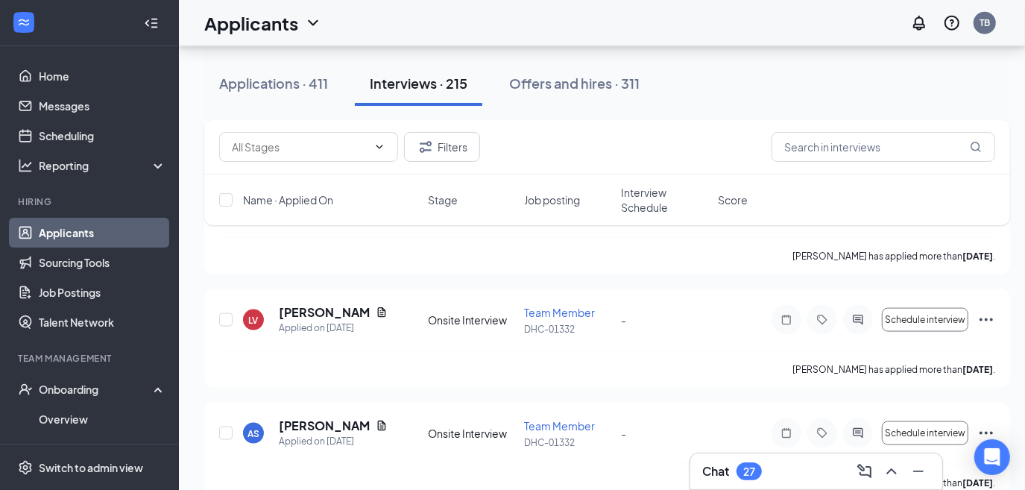
scroll to position [5195, 0]
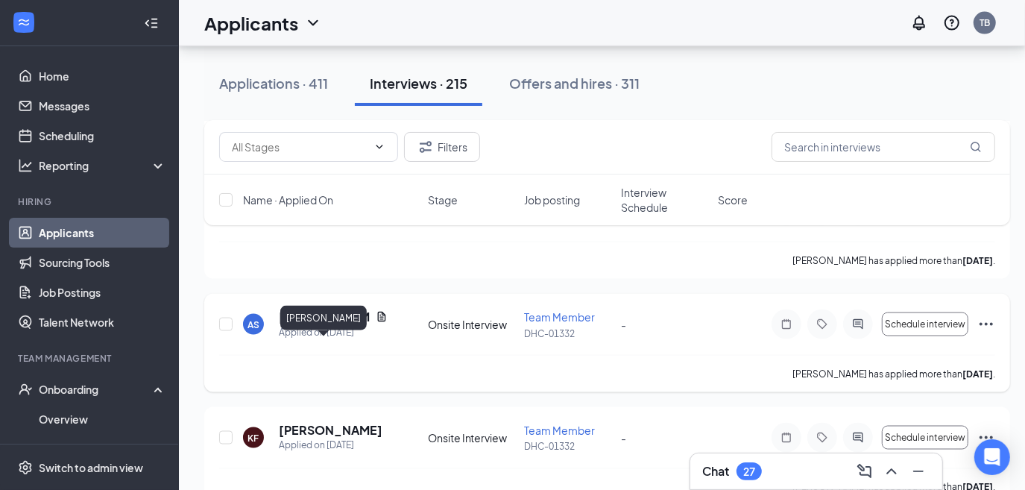
click at [282, 325] on h5 "[PERSON_NAME]" at bounding box center [324, 317] width 91 height 16
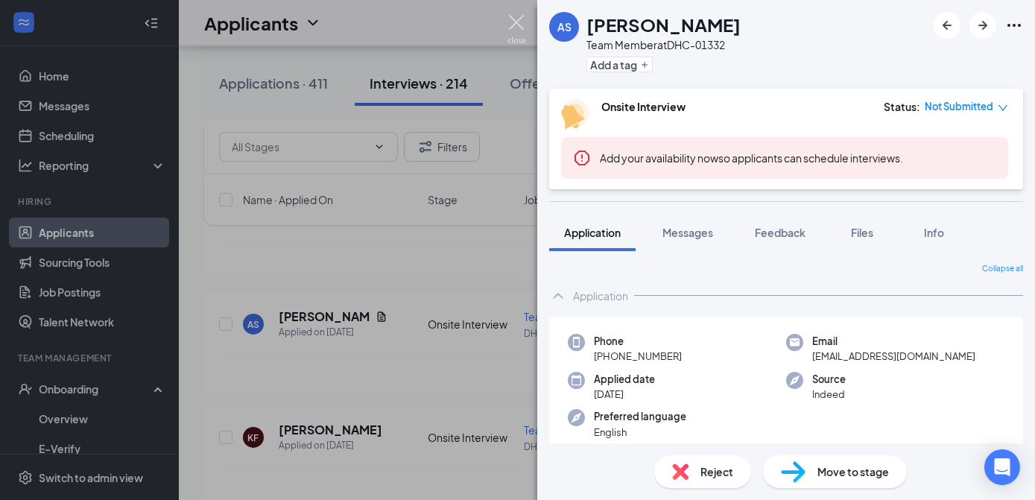
click at [517, 16] on img at bounding box center [517, 29] width 19 height 29
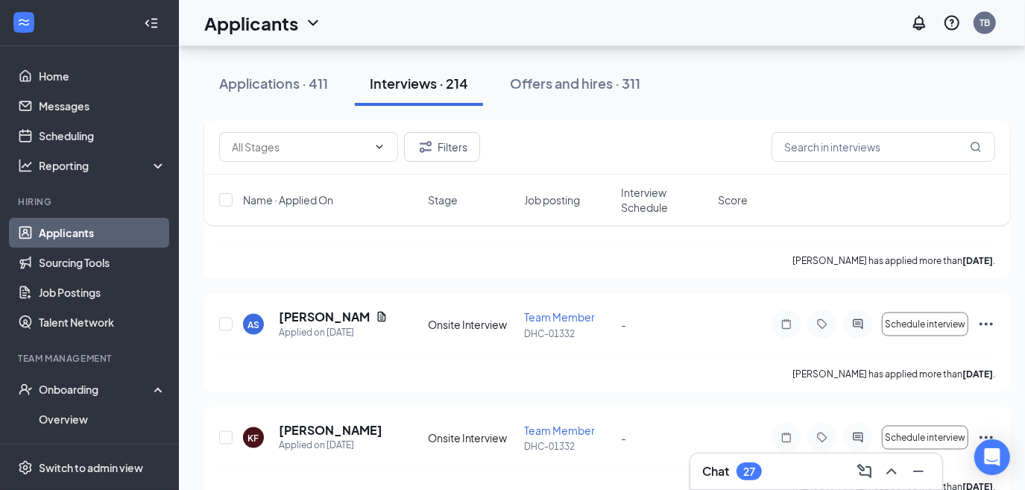
click at [294, 237] on div "Filters Name · Applied On Stage Job posting Interview Schedule Score" at bounding box center [607, 180] width 806 height 120
click at [260, 239] on div "Filters Name · Applied On Stage Job posting Interview Schedule Score" at bounding box center [607, 180] width 806 height 120
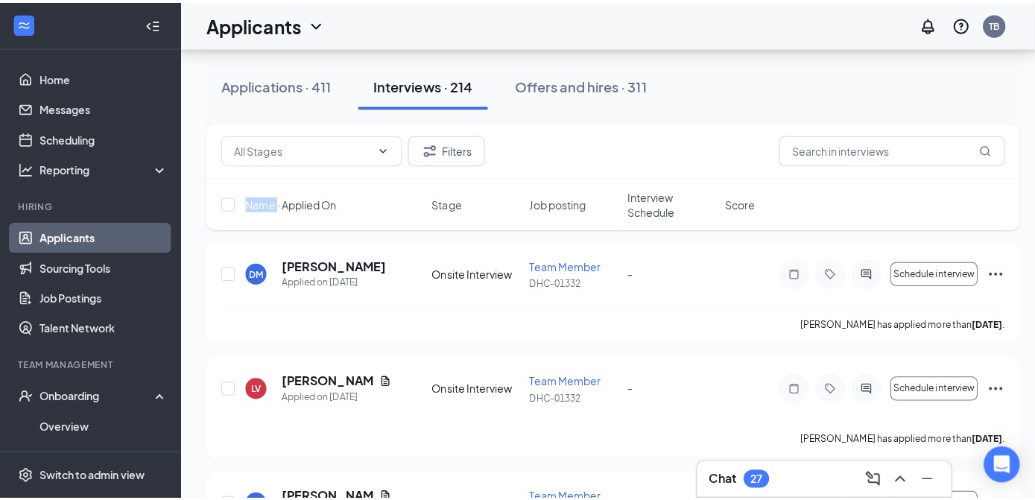
scroll to position [5049, 0]
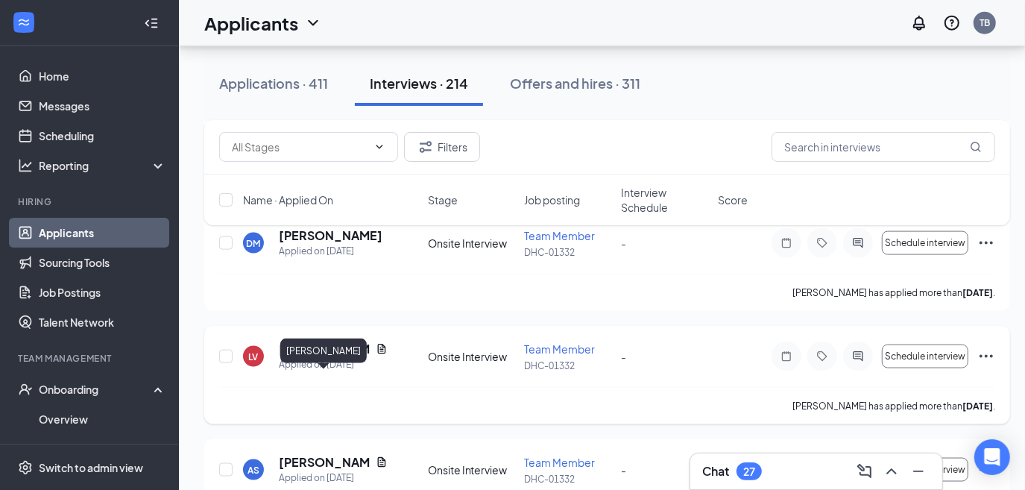
click at [300, 357] on h5 "[PERSON_NAME]" at bounding box center [324, 349] width 91 height 16
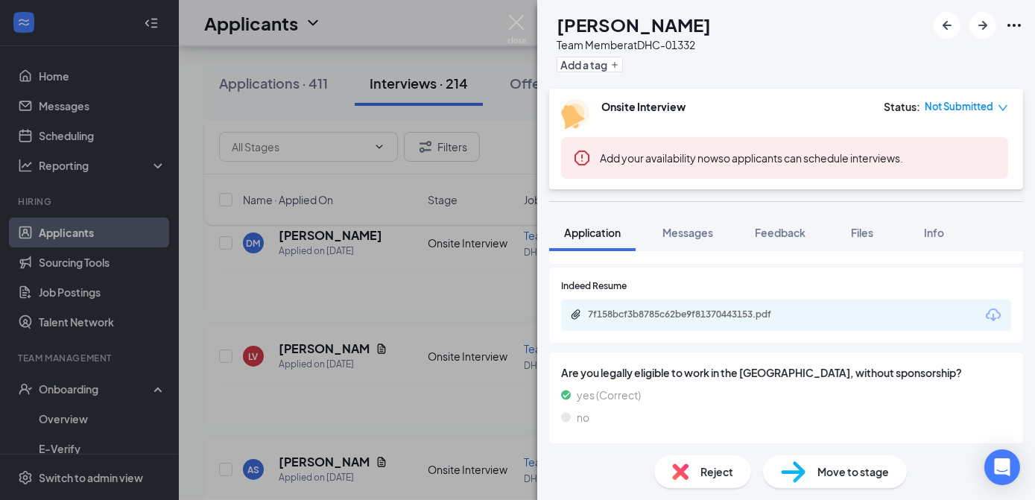
scroll to position [799, 0]
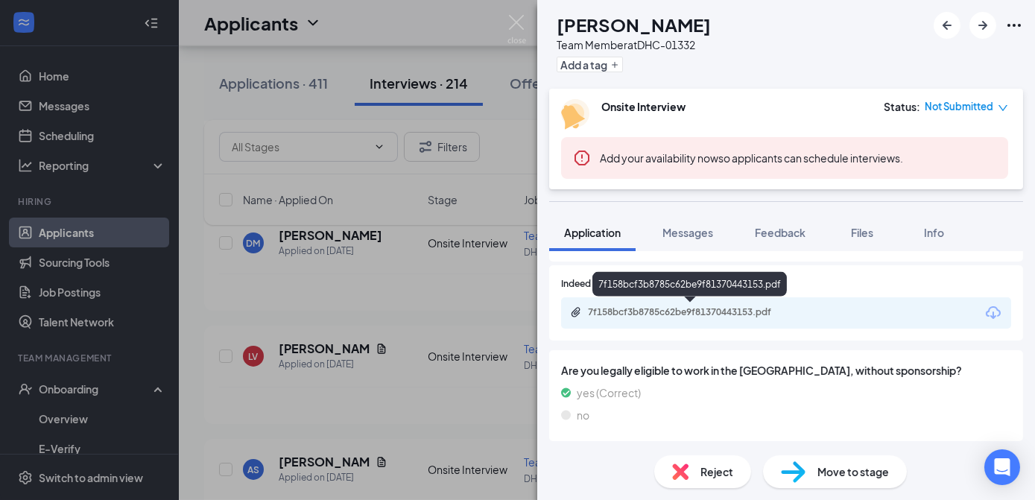
click at [778, 317] on div "7f158bcf3b8785c62be9f81370443153.pdf" at bounding box center [692, 312] width 209 height 12
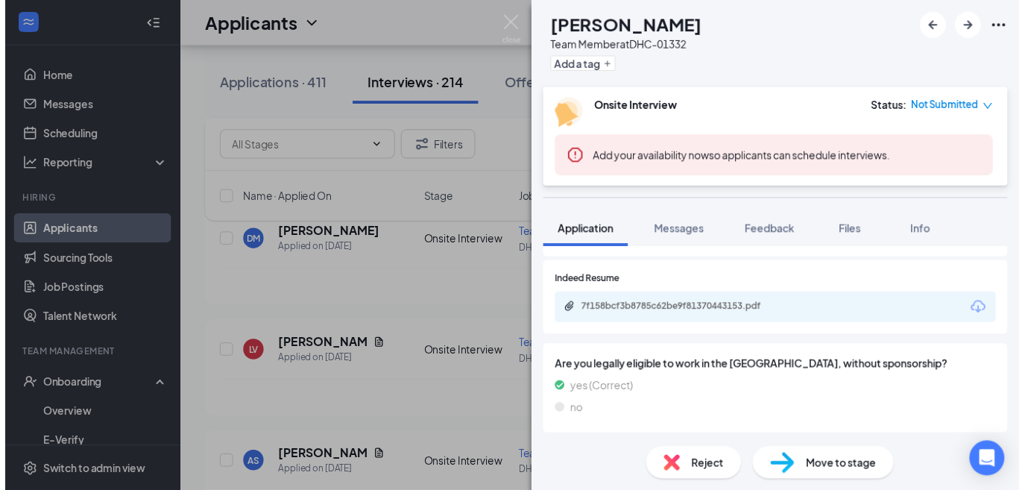
scroll to position [793, 0]
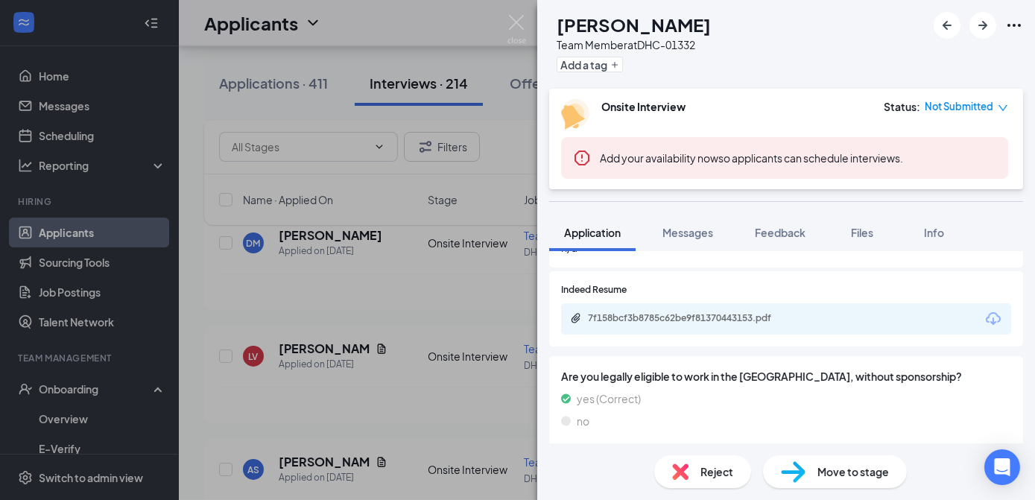
click at [842, 470] on span "Move to stage" at bounding box center [854, 472] width 72 height 16
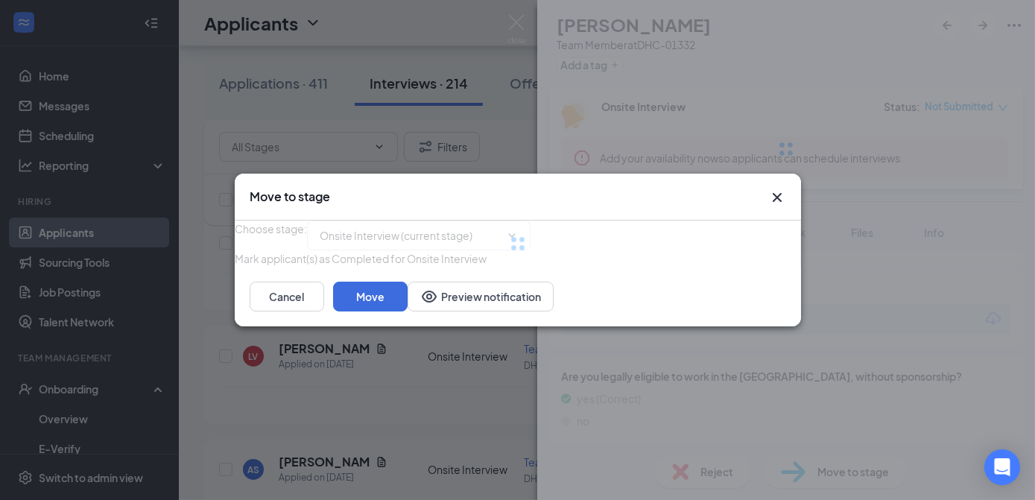
type input "Offer Letter (next stage)"
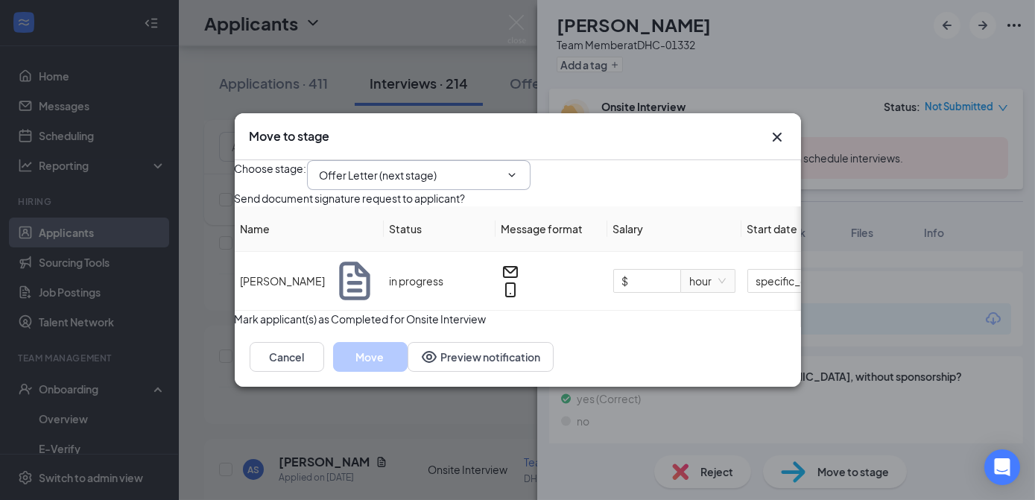
click at [421, 167] on input "Offer Letter (next stage)" at bounding box center [410, 175] width 180 height 16
click at [466, 40] on div "Move to stage Choose stage : Offer Letter (next stage) Application Onsite Inter…" at bounding box center [517, 250] width 1035 height 500
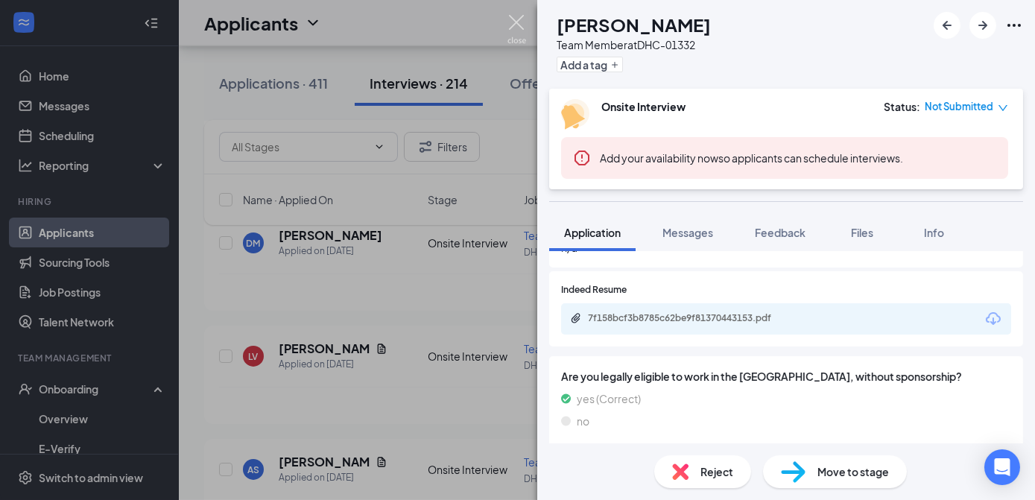
click at [514, 38] on img at bounding box center [517, 29] width 19 height 29
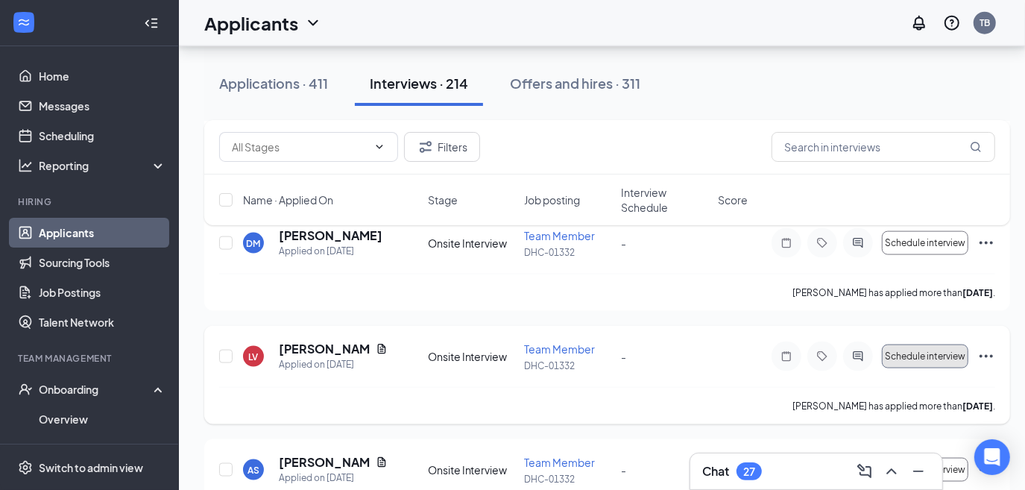
click at [923, 362] on span "Schedule interview" at bounding box center [925, 356] width 81 height 10
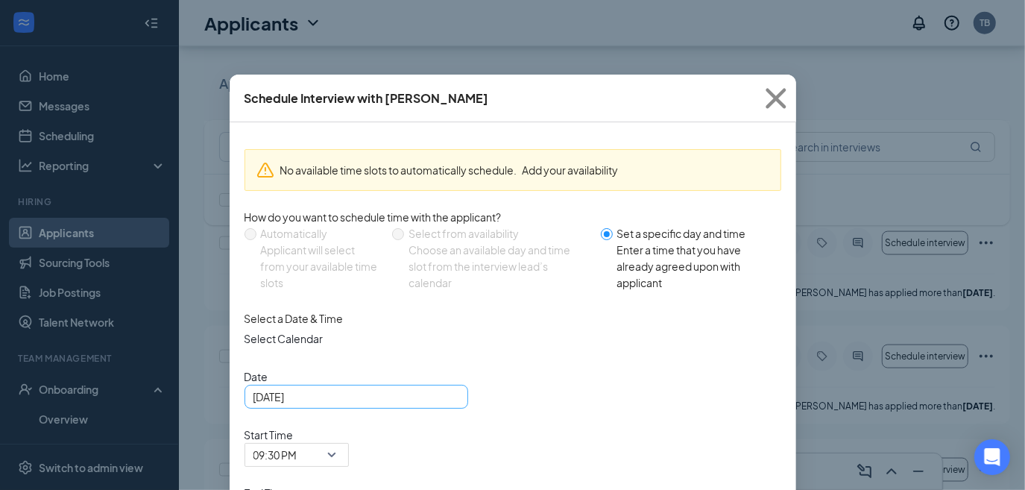
click at [444, 405] on div "[DATE]" at bounding box center [356, 396] width 206 height 16
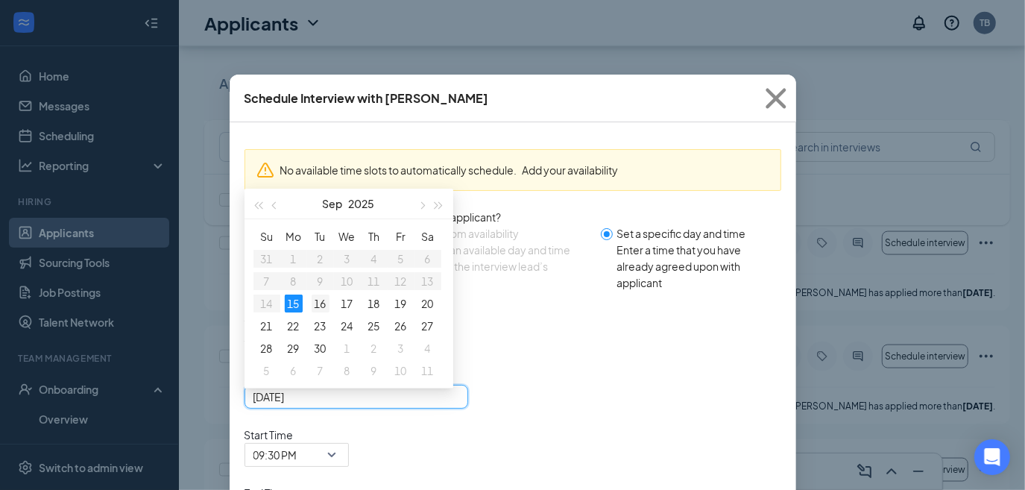
type input "[DATE]"
click at [322, 312] on div "16" at bounding box center [321, 303] width 18 height 18
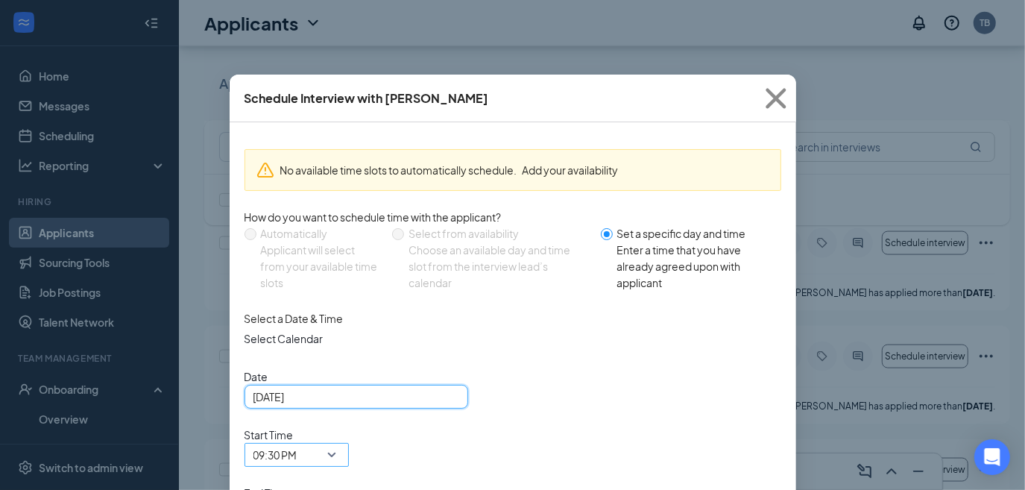
click at [340, 444] on span "09:30 PM" at bounding box center [296, 455] width 86 height 22
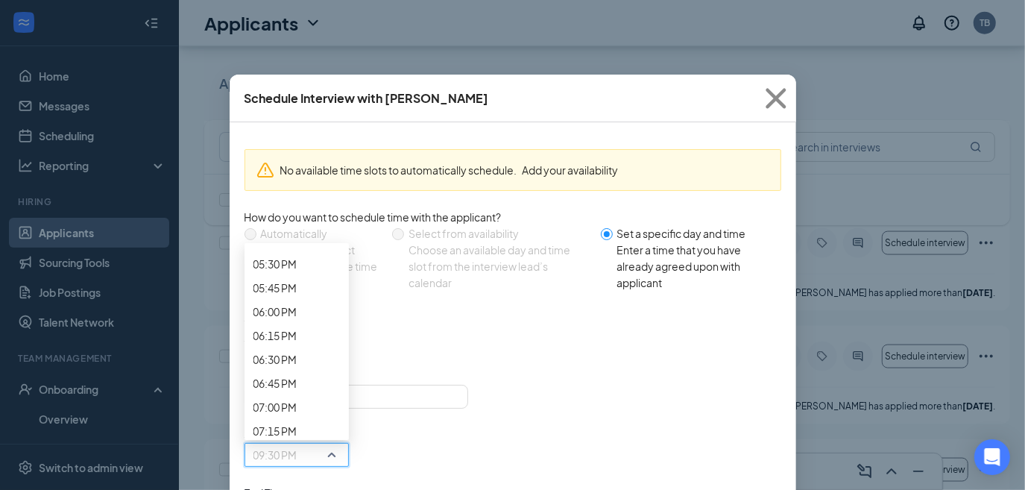
scroll to position [1652, 0]
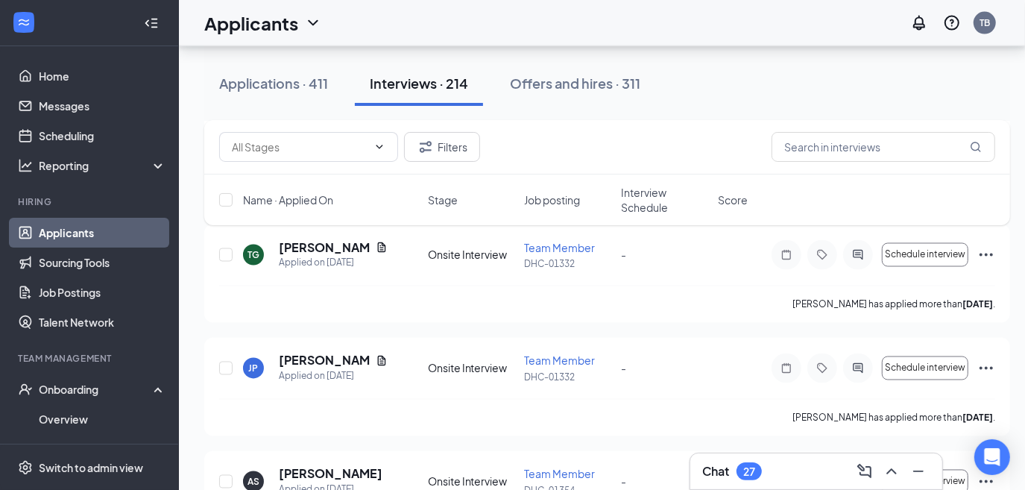
scroll to position [10218, 0]
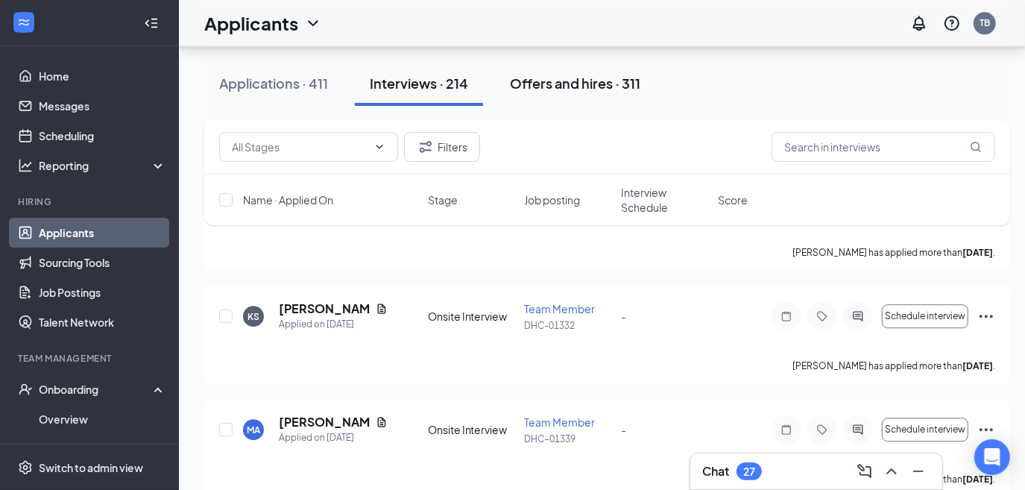
click at [566, 86] on div "Offers and hires · 311" at bounding box center [575, 83] width 130 height 19
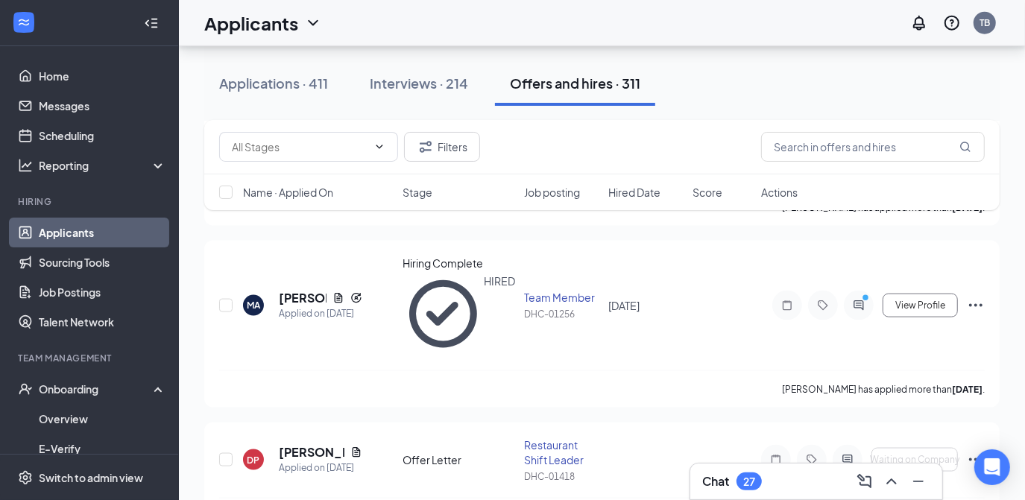
scroll to position [1892, 0]
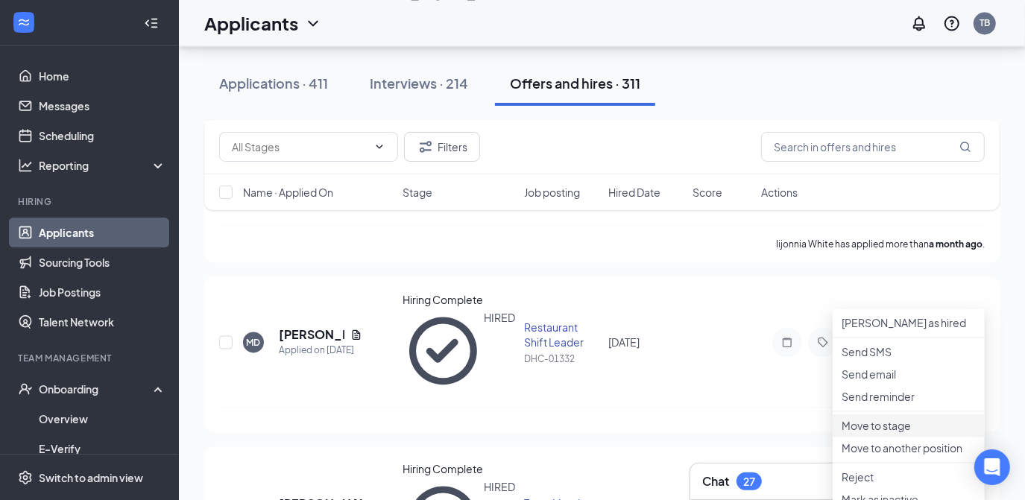
click at [886, 433] on p "Move to stage" at bounding box center [909, 425] width 134 height 15
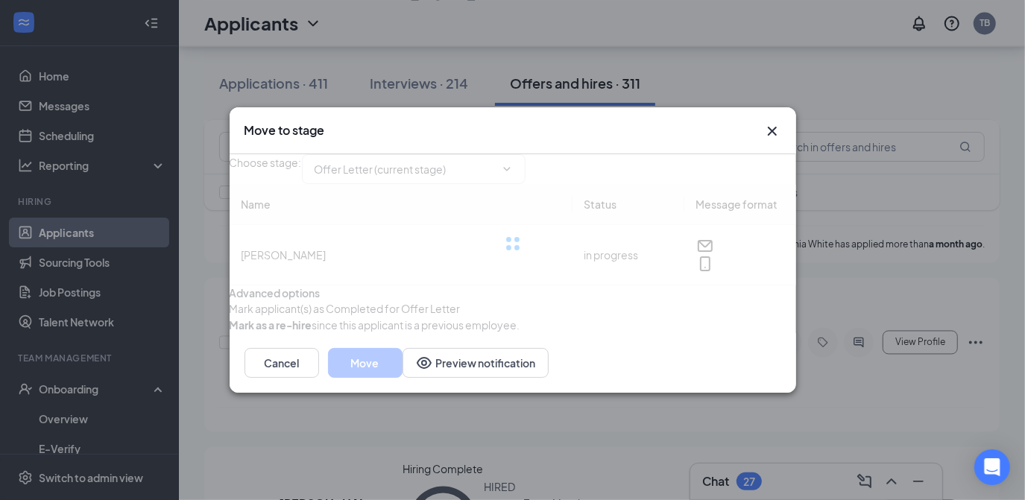
type input "Hiring Complete (final stage)"
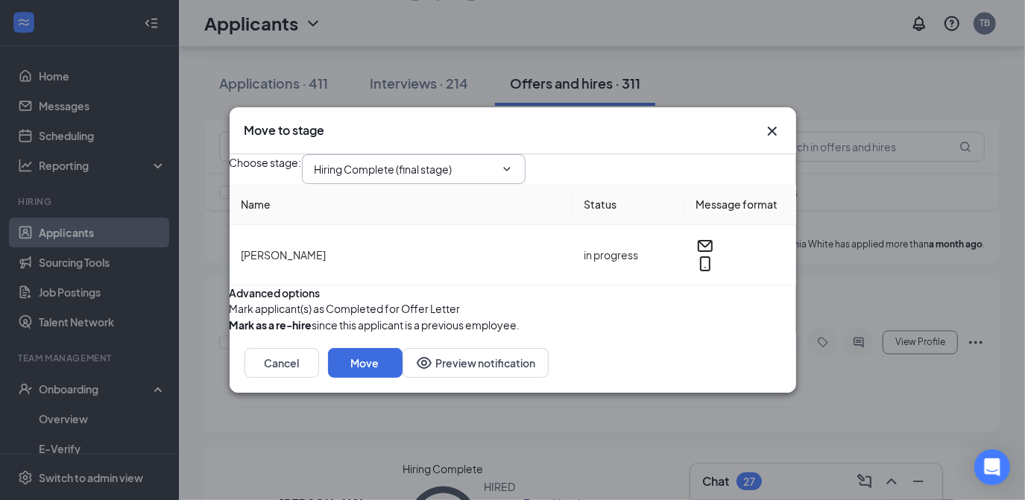
click at [495, 161] on input "Hiring Complete (final stage)" at bounding box center [405, 169] width 180 height 16
click at [605, 154] on div "Choose stage : Hiring Complete (final stage) Application Onsite Interview Offer…" at bounding box center [513, 169] width 567 height 30
click at [230, 317] on button "button" at bounding box center [230, 308] width 0 height 16
click at [319, 378] on button "Cancel" at bounding box center [282, 363] width 75 height 30
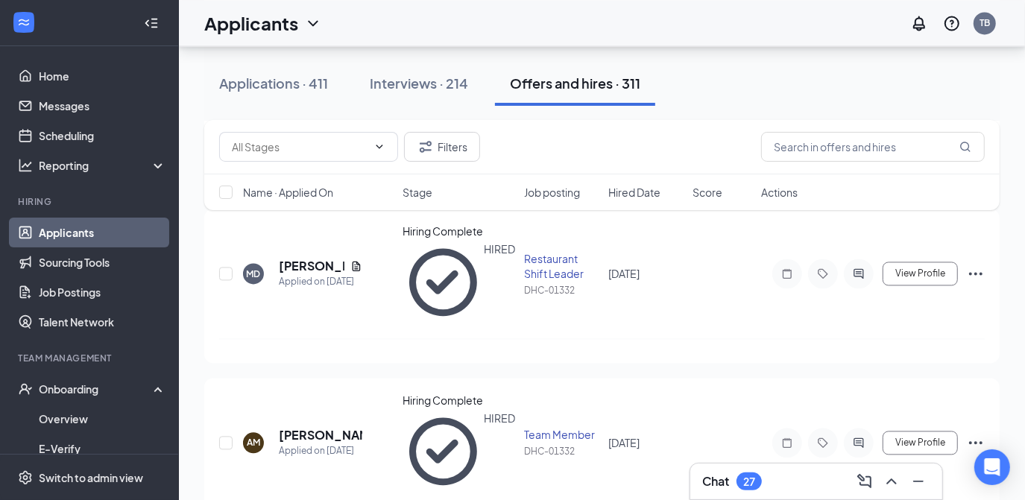
scroll to position [1973, 0]
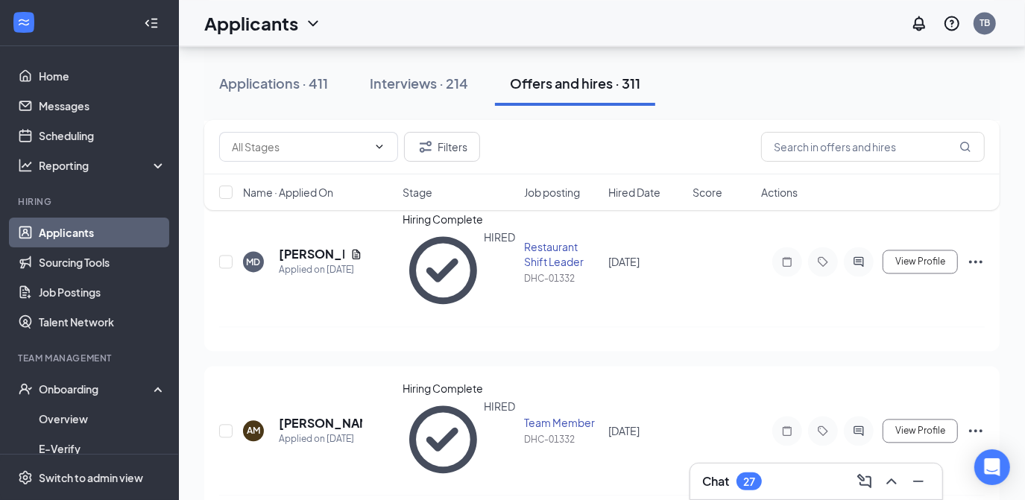
click at [974, 216] on div "Filters Name · Applied On Stage Job posting Hired Date Score Actions" at bounding box center [601, 172] width 795 height 105
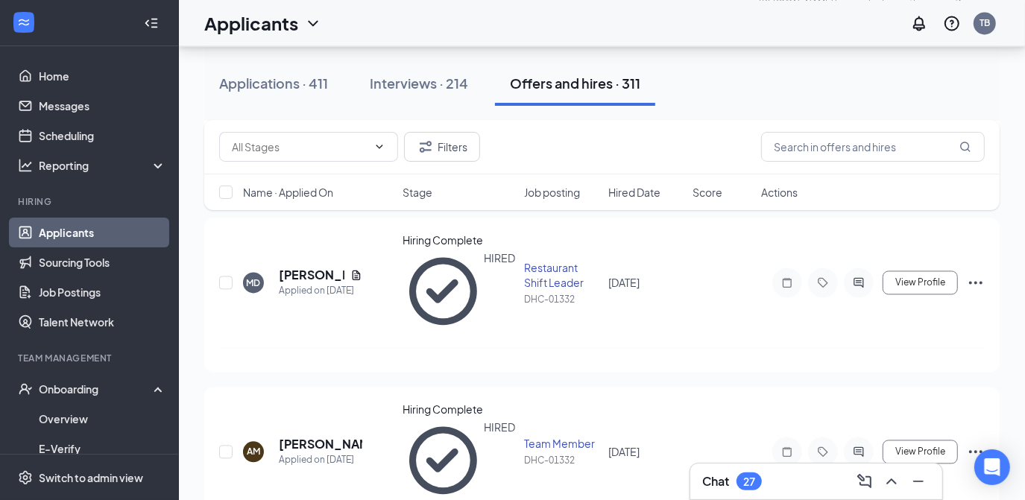
scroll to position [1940, 0]
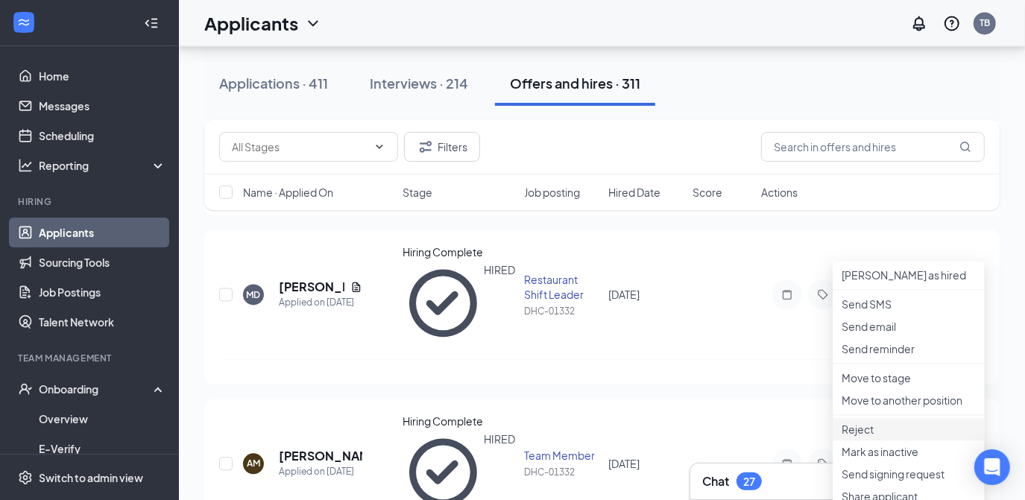
click at [870, 437] on p "Reject" at bounding box center [909, 429] width 134 height 15
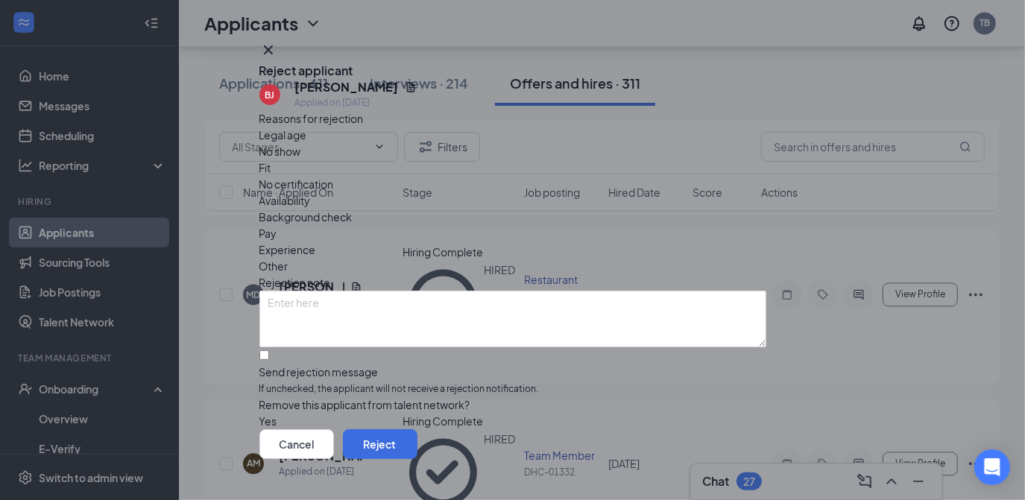
click at [301, 160] on span "No show" at bounding box center [280, 151] width 42 height 16
click at [269, 350] on input "Send rejection message If unchecked, the applicant will not receive a rejection…" at bounding box center [264, 355] width 10 height 10
checkbox input "true"
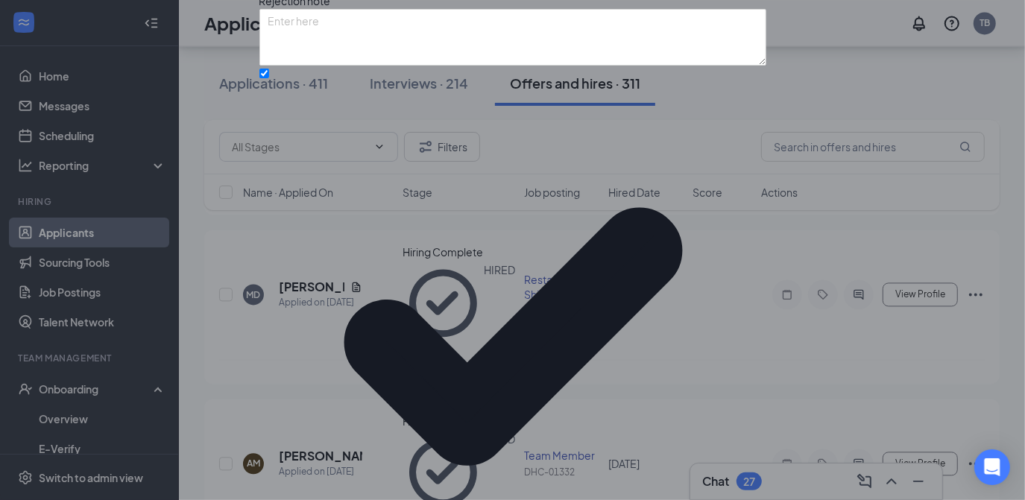
scroll to position [130, 0]
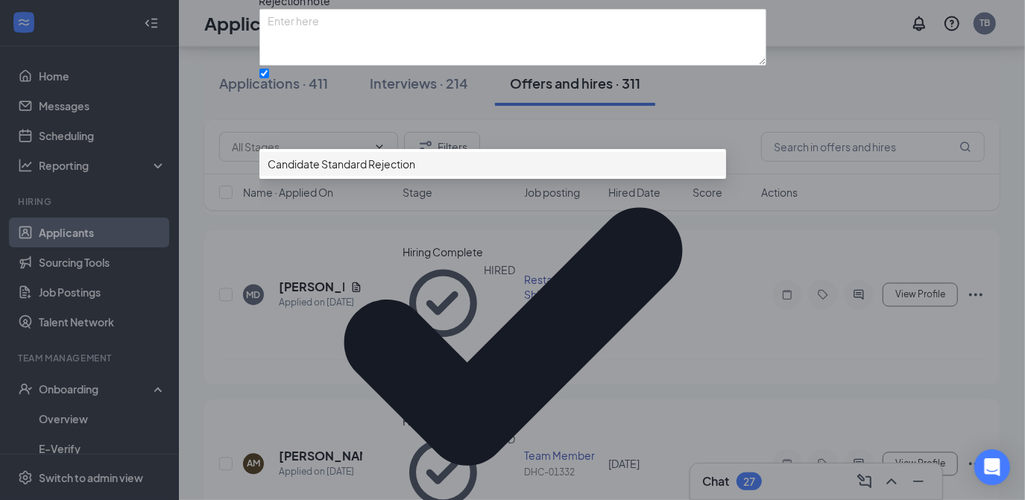
click at [577, 172] on span "Candidate Standard Rejection" at bounding box center [492, 164] width 449 height 16
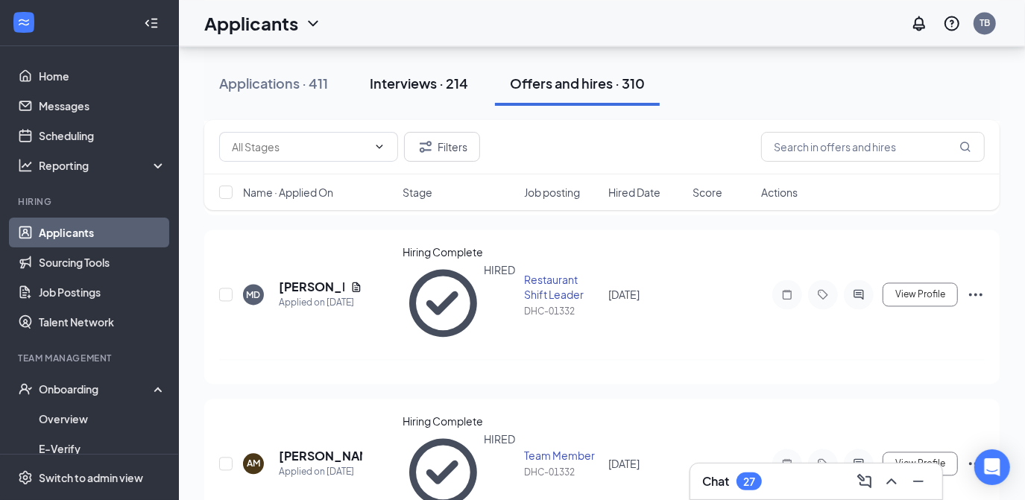
click at [419, 75] on div "Interviews · 214" at bounding box center [419, 83] width 98 height 19
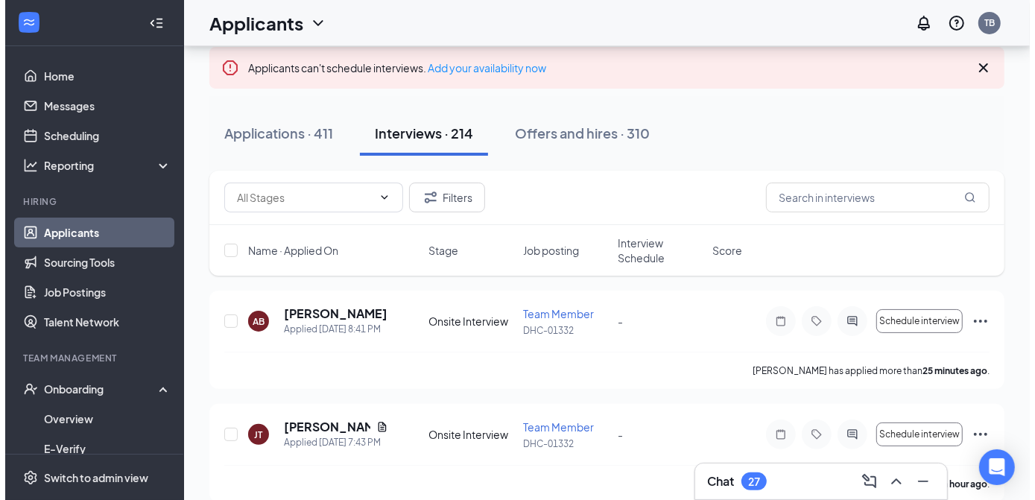
scroll to position [97, 0]
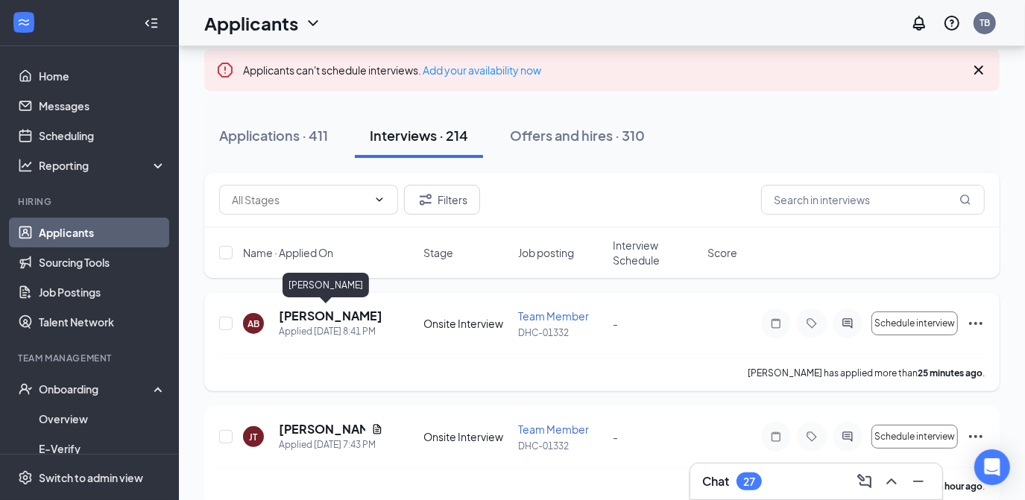
click at [321, 319] on h5 "[PERSON_NAME]" at bounding box center [331, 316] width 104 height 16
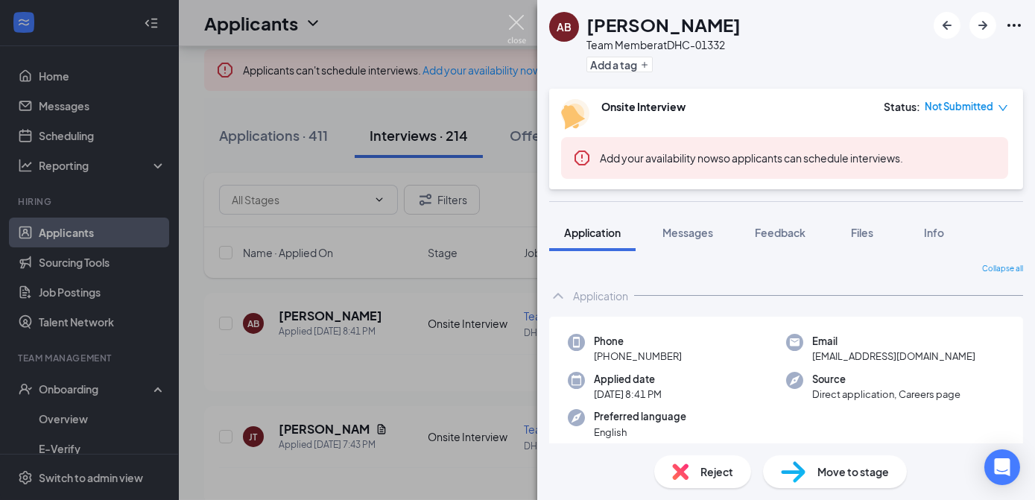
click at [517, 28] on img at bounding box center [517, 29] width 19 height 29
